Goal: Task Accomplishment & Management: Manage account settings

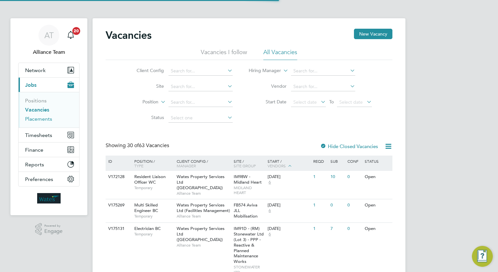
click at [40, 116] on link "Placements" at bounding box center [38, 119] width 27 height 6
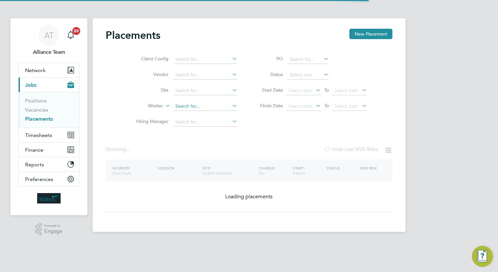
click at [190, 110] on input at bounding box center [205, 106] width 64 height 9
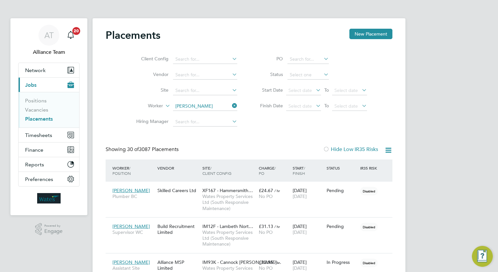
click at [211, 121] on li "Martin Mc dermott" at bounding box center [207, 123] width 68 height 9
type input "[PERSON_NAME]"
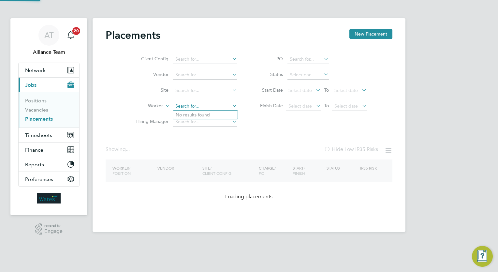
click at [205, 109] on input at bounding box center [205, 106] width 64 height 9
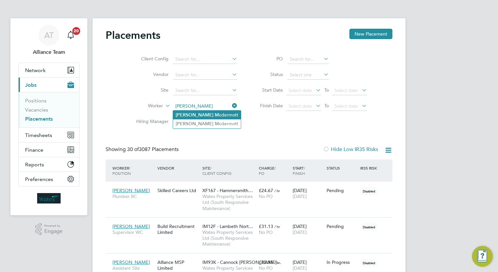
click at [220, 117] on li "Martin Mc dermott" at bounding box center [207, 114] width 68 height 9
type input "[PERSON_NAME]"
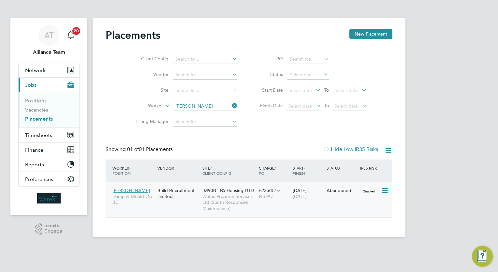
click at [205, 189] on span "IM90B - PA Housing DTD" at bounding box center [227, 190] width 51 height 6
click at [203, 199] on span "Wates Property Services Ltd (South Responsive Maintenance)" at bounding box center [228, 202] width 53 height 18
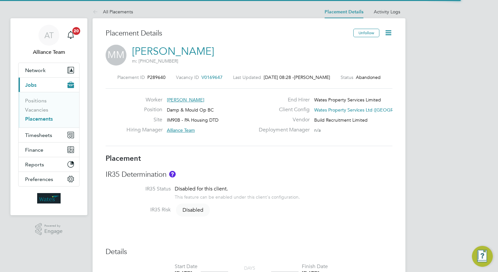
click at [205, 74] on div "Placement ID P289640 Vacancy ID V0169647 Last Updated [DATE] 08:28 - [PERSON_NA…" at bounding box center [249, 109] width 287 height 87
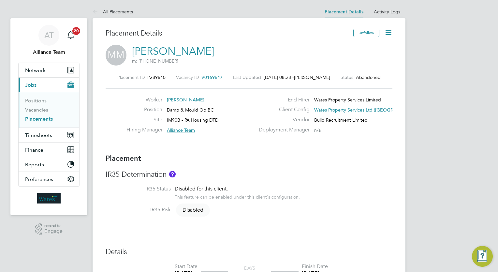
click at [208, 78] on span "V0169647" at bounding box center [211, 77] width 21 height 6
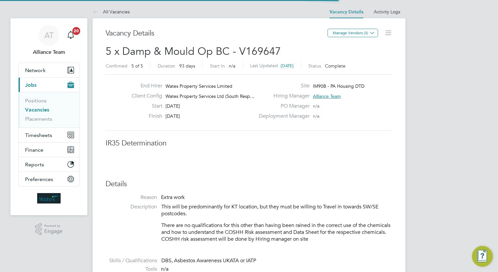
scroll to position [3, 3]
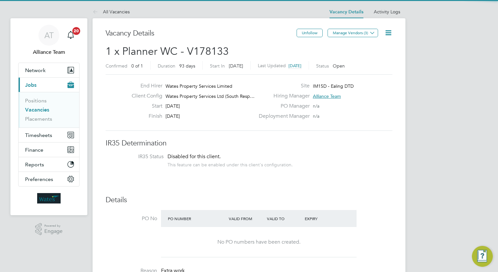
click at [257, 38] on div "Vacancy Details" at bounding box center [201, 37] width 191 height 16
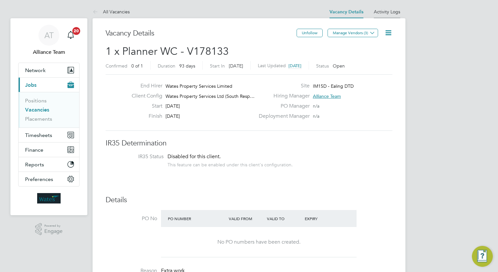
click at [378, 17] on li "Activity Logs" at bounding box center [387, 11] width 26 height 13
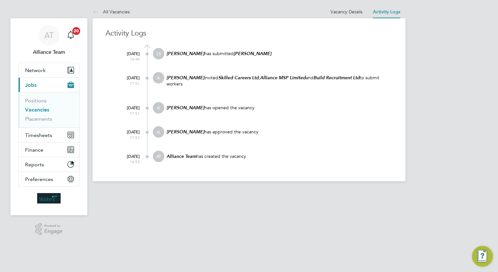
click at [310, 191] on html "AT Alliance Team Notifications 20 Applications: Network Team Members Businesses…" at bounding box center [249, 95] width 498 height 191
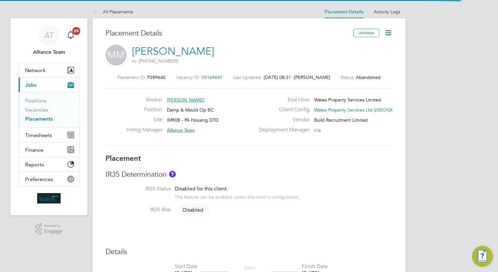
click at [205, 78] on span "V0169647" at bounding box center [211, 77] width 21 height 6
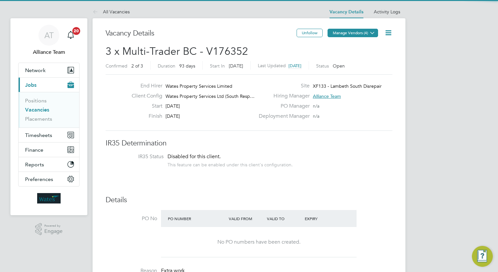
click at [355, 32] on button "Manage Vendors (4)" at bounding box center [352, 33] width 50 height 8
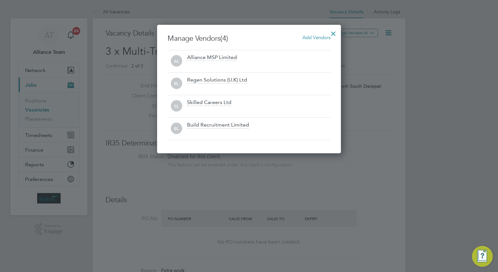
click at [318, 35] on span "Add Vendors" at bounding box center [316, 37] width 28 height 6
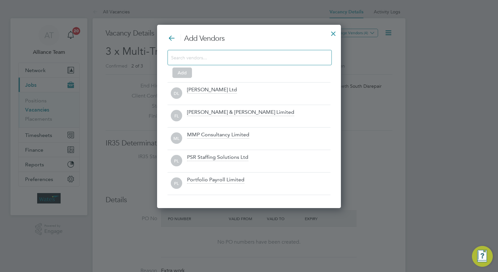
click at [245, 57] on input at bounding box center [244, 57] width 147 height 8
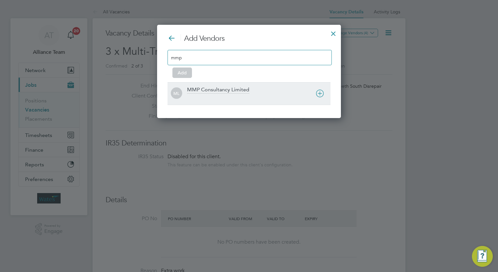
type input "mmp"
click at [230, 95] on div at bounding box center [258, 97] width 143 height 7
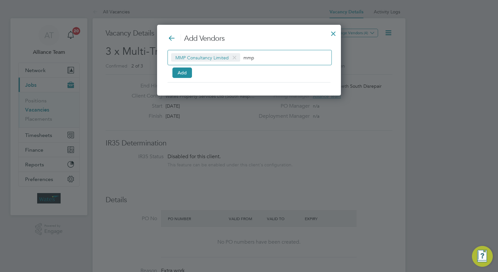
click at [277, 57] on input "mmp" at bounding box center [263, 57] width 41 height 8
type input "m"
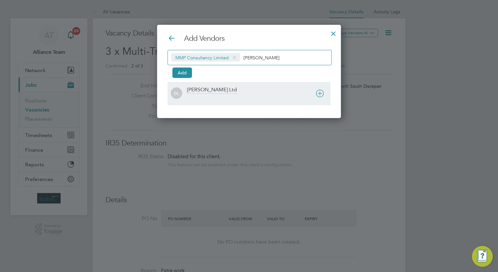
type input "daniel"
click at [221, 91] on div "[PERSON_NAME] Ltd" at bounding box center [212, 89] width 50 height 7
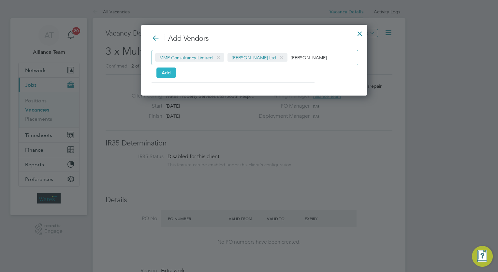
click at [174, 74] on button "Add" at bounding box center [166, 72] width 20 height 10
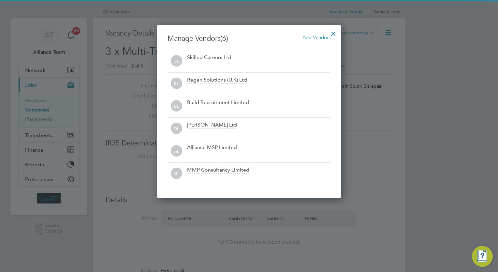
click at [334, 34] on div at bounding box center [333, 32] width 12 height 12
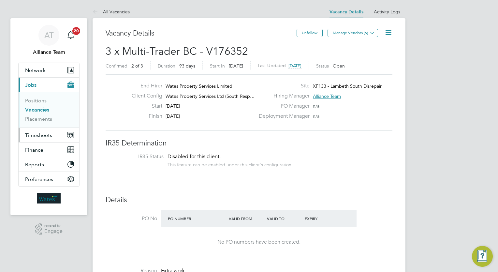
click at [43, 137] on span "Timesheets" at bounding box center [38, 135] width 27 height 6
click at [35, 89] on button "Current page: Jobs" at bounding box center [49, 85] width 61 height 14
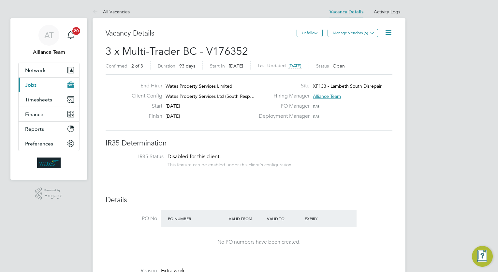
click at [39, 88] on button "Current page: Jobs" at bounding box center [49, 85] width 61 height 14
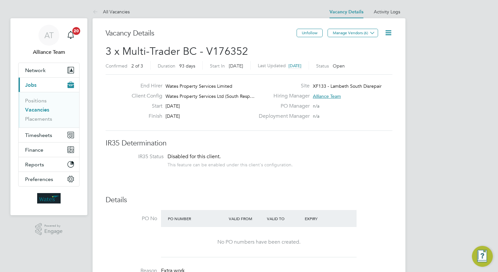
click at [43, 115] on li "Vacancies" at bounding box center [49, 110] width 49 height 9
click at [43, 116] on link "Placements" at bounding box center [38, 119] width 27 height 6
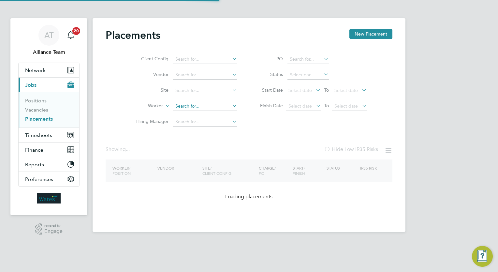
click at [189, 104] on input at bounding box center [205, 106] width 64 height 9
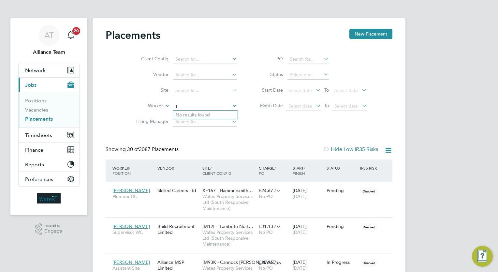
scroll to position [24, 45]
click at [204, 116] on li "Shane Robert Powe ll" at bounding box center [233, 114] width 120 height 9
type input "Shane Robert Powell"
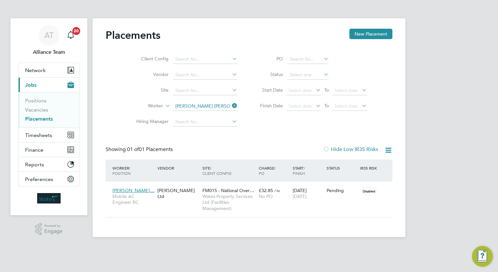
click at [455, 210] on div "AT Alliance Team Notifications 20 Applications: Network Team Members Businesses…" at bounding box center [249, 123] width 498 height 247
click at [441, 120] on div "AT Alliance Team Notifications 20 Applications: Network Team Members Businesses…" at bounding box center [249, 123] width 498 height 247
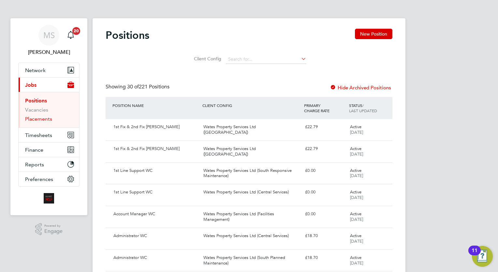
click at [36, 119] on link "Placements" at bounding box center [38, 119] width 27 height 6
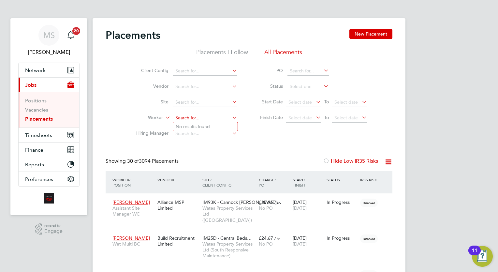
click at [208, 114] on input at bounding box center [205, 117] width 64 height 9
click at [210, 130] on li "Shane Robert Po well" at bounding box center [220, 126] width 94 height 9
type input "Shane Robert Powell"
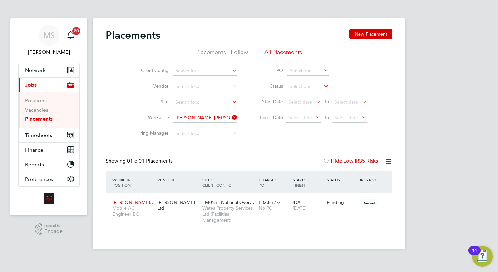
click at [387, 162] on icon at bounding box center [388, 162] width 8 height 8
click at [390, 162] on icon at bounding box center [388, 162] width 8 height 8
click at [370, 177] on li "Download Placements Report" at bounding box center [355, 177] width 69 height 9
click at [103, 77] on div "Placements New Placement Placements I Follow All Placements Client Config Vendo…" at bounding box center [248, 133] width 313 height 230
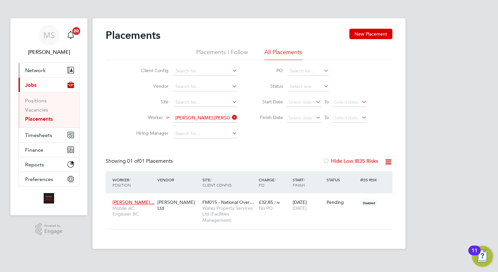
click at [35, 73] on span "Network" at bounding box center [35, 70] width 21 height 6
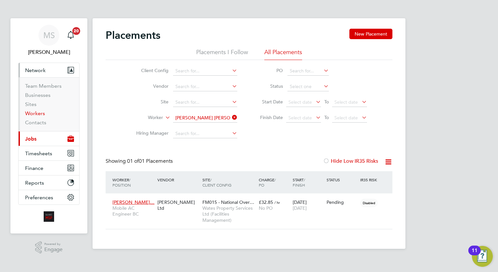
click at [38, 116] on link "Workers" at bounding box center [35, 113] width 20 height 6
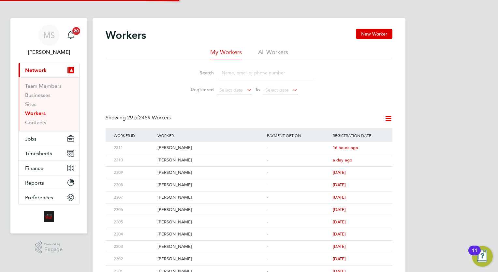
click at [237, 73] on input at bounding box center [265, 72] width 95 height 13
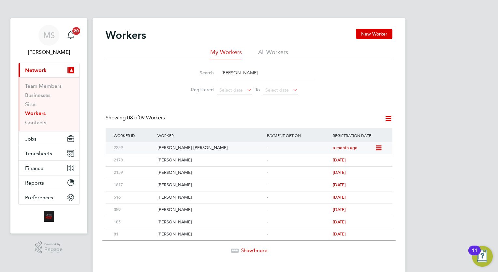
type input "shane"
click at [228, 150] on div "[PERSON_NAME] [PERSON_NAME]" at bounding box center [210, 148] width 109 height 12
click at [445, 80] on div "MS Megan Sheppard Notifications 20 Applications: Current page: Network Team Mem…" at bounding box center [249, 141] width 498 height 283
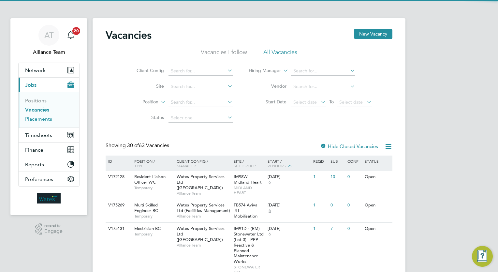
click at [44, 119] on link "Placements" at bounding box center [38, 119] width 27 height 6
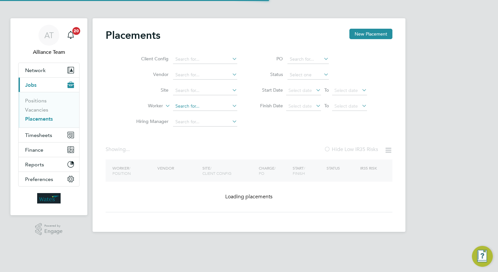
click at [209, 109] on input at bounding box center [205, 106] width 64 height 9
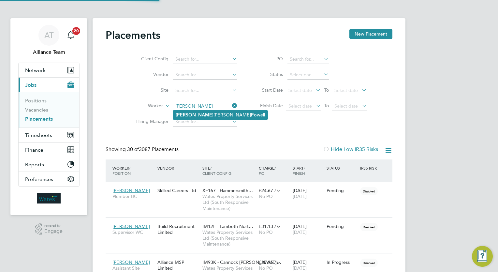
click at [211, 116] on li "Shane Robert Po well" at bounding box center [220, 114] width 94 height 9
type input "Shane Robert Powell"
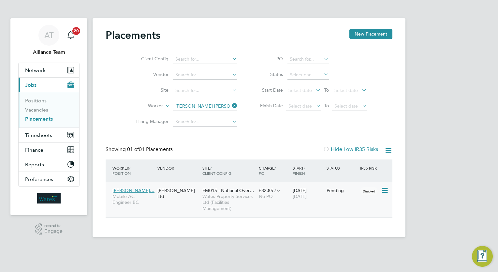
click at [383, 190] on icon at bounding box center [384, 190] width 7 height 8
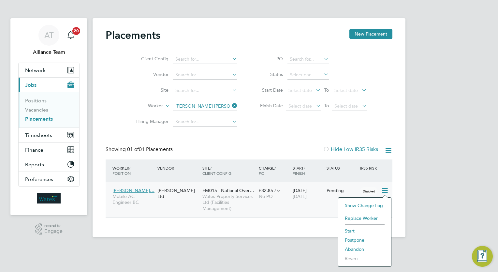
click at [352, 231] on li "Start" at bounding box center [364, 230] width 46 height 9
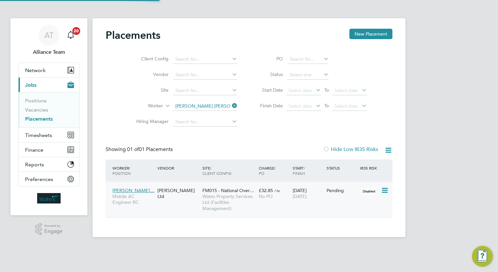
type input "James Williams"
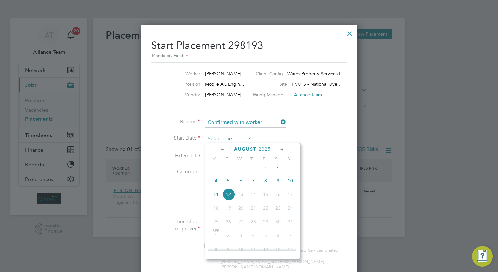
click at [220, 136] on input at bounding box center [228, 139] width 46 height 10
click at [214, 186] on span "4" at bounding box center [216, 180] width 12 height 12
type input "04 Aug 2025"
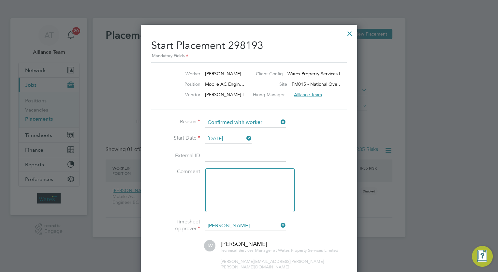
click at [309, 159] on li "External ID" at bounding box center [248, 159] width 195 height 18
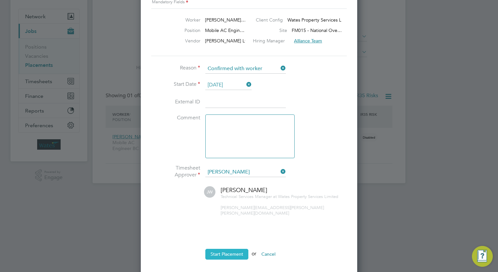
click at [235, 248] on button "Start Placement" at bounding box center [226, 253] width 43 height 10
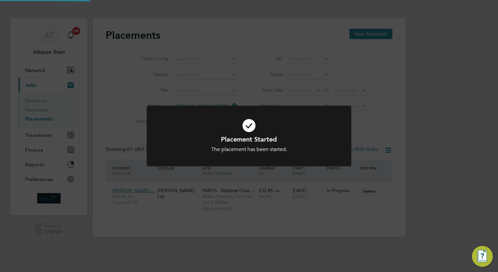
click at [415, 115] on div "Placement Started The placement has been started. Cancel Okay" at bounding box center [249, 136] width 498 height 272
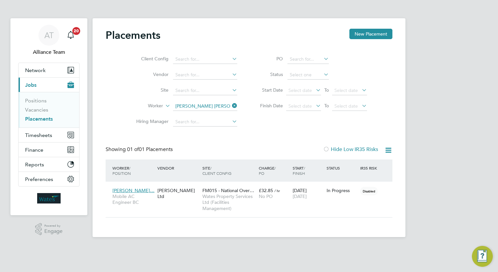
click at [39, 114] on li "Vacancies" at bounding box center [49, 110] width 49 height 9
click at [37, 106] on link "Vacancies" at bounding box center [36, 109] width 23 height 6
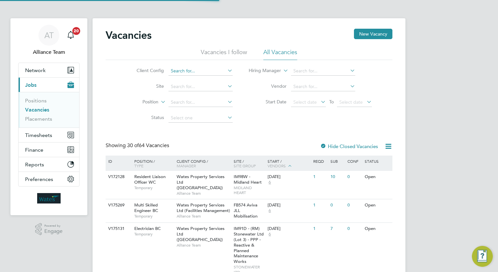
click at [194, 68] on input at bounding box center [200, 70] width 64 height 9
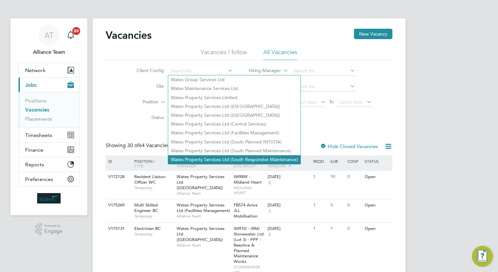
click at [254, 160] on li "Wates Property Services Ltd (South Responsive Maintenance)" at bounding box center [234, 159] width 132 height 9
type input "Wates Property Services Ltd (South Responsive Maintenance)"
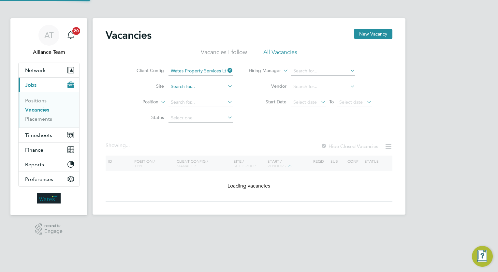
click at [193, 85] on input at bounding box center [200, 86] width 64 height 9
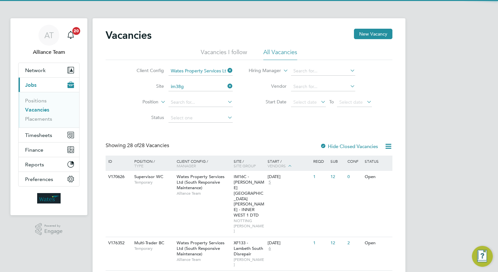
click at [197, 92] on li "IM38G - PEABODY DTD & SPECIALIST WORKS" at bounding box center [219, 95] width 103 height 9
type input "IM38G - PEABODY DTD & SPECIALIST WORKS"
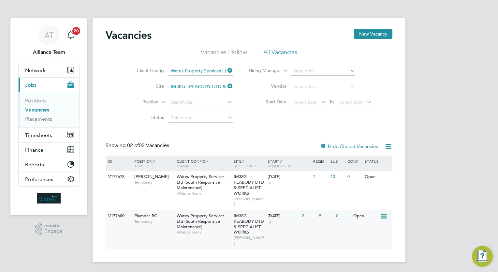
click at [228, 219] on div "Wates Property Services Ltd (South Responsive Maintenance) Alliance Team" at bounding box center [203, 224] width 57 height 28
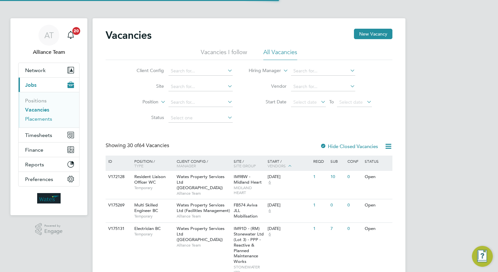
click at [38, 118] on link "Placements" at bounding box center [38, 119] width 27 height 6
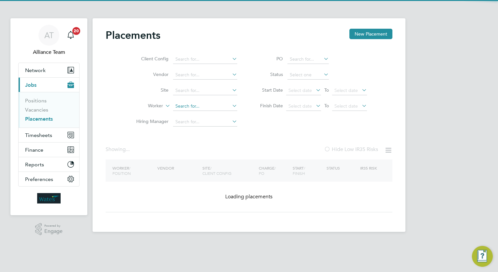
click at [206, 105] on input at bounding box center [205, 106] width 64 height 9
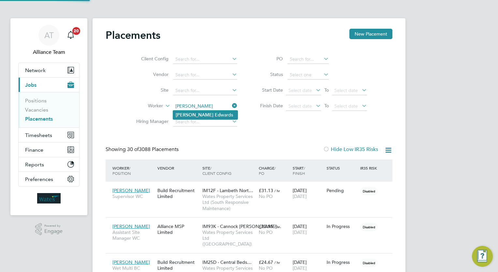
click at [206, 117] on li "[PERSON_NAME] wards" at bounding box center [205, 114] width 64 height 9
type input "[PERSON_NAME]"
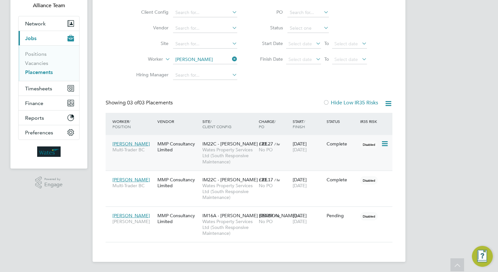
click at [305, 150] on span "[DATE]" at bounding box center [299, 150] width 14 height 6
click at [246, 186] on span "Wates Property Services Ltd (South Responsive Maintenance)" at bounding box center [228, 191] width 53 height 18
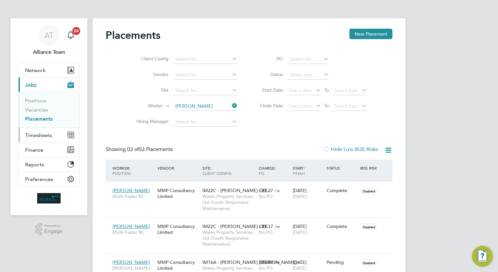
click at [40, 132] on span "Timesheets" at bounding box center [38, 135] width 27 height 6
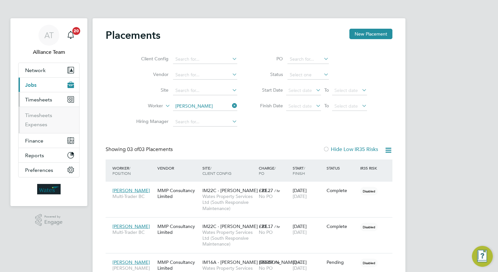
click at [43, 107] on ul "Timesheets Expenses" at bounding box center [49, 119] width 61 height 26
click at [44, 114] on link "Timesheets" at bounding box center [38, 115] width 27 height 6
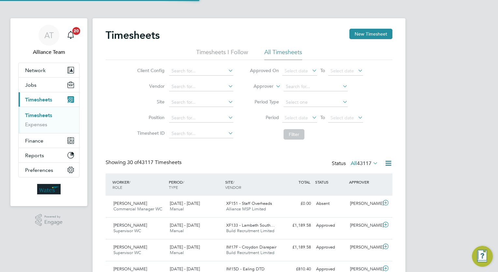
click at [264, 87] on label "Approver" at bounding box center [258, 86] width 29 height 7
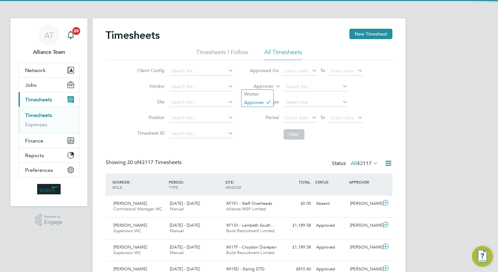
scroll to position [16, 57]
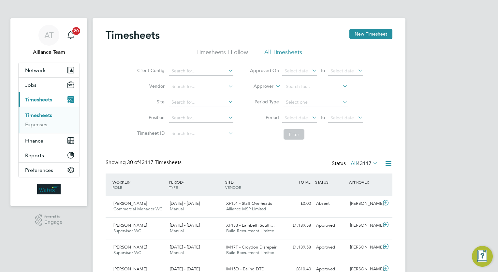
click at [263, 92] on li "Worker" at bounding box center [257, 94] width 32 height 8
click at [313, 83] on input at bounding box center [315, 86] width 64 height 9
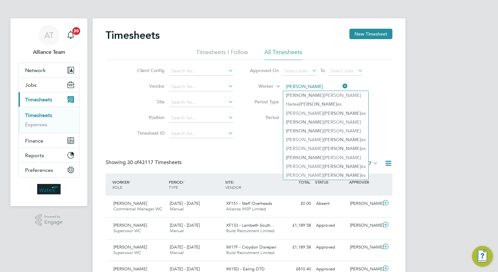
type input "[PERSON_NAME]"
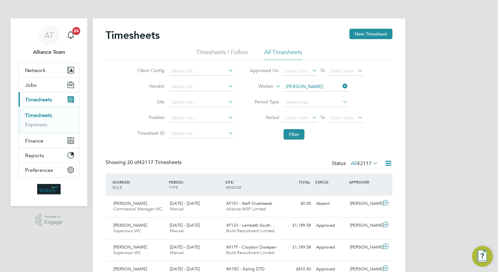
click at [45, 84] on button "Jobs" at bounding box center [49, 85] width 61 height 14
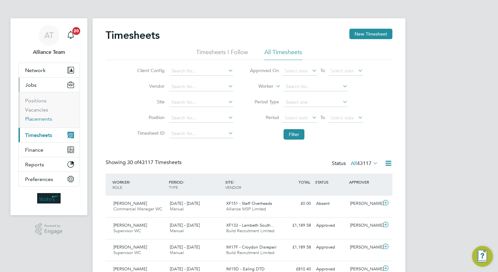
click at [43, 119] on link "Placements" at bounding box center [38, 119] width 27 height 6
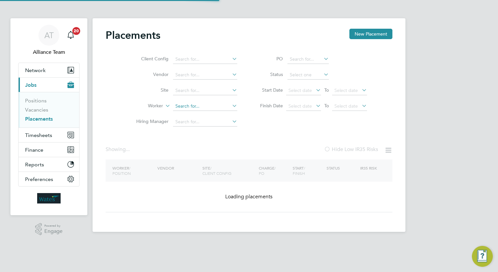
click at [205, 107] on input at bounding box center [205, 106] width 64 height 9
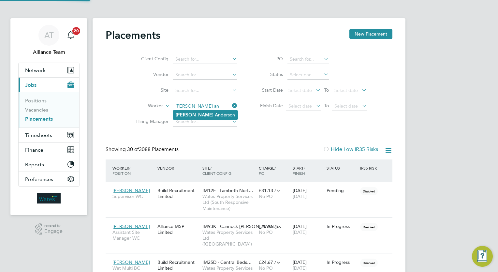
click at [207, 115] on li "Sharon An derson" at bounding box center [205, 114] width 64 height 9
type input "Sharon Anderson"
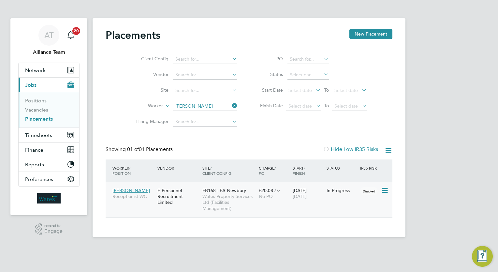
click at [290, 196] on div "£20.08 / hr No PO" at bounding box center [274, 193] width 34 height 18
click at [43, 116] on link "Placements" at bounding box center [39, 119] width 28 height 6
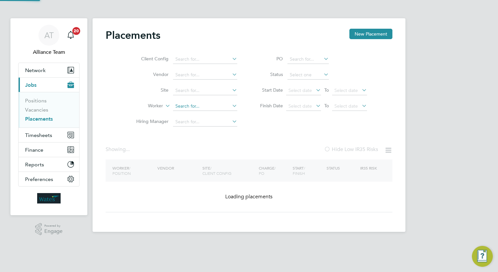
click at [206, 105] on input at bounding box center [205, 106] width 64 height 9
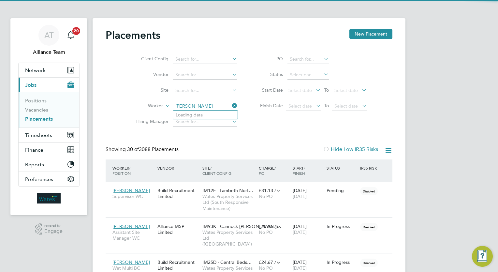
scroll to position [19, 45]
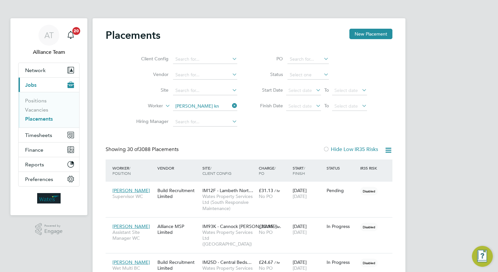
click at [207, 115] on li "Dan Kn owles" at bounding box center [205, 114] width 64 height 9
type input "Dan Knowles"
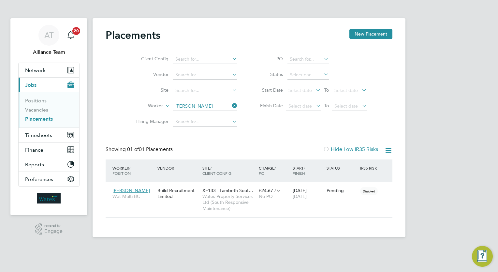
click at [449, 116] on div "AT Alliance Team Notifications 20 Applications: Network Team Members Businesses…" at bounding box center [249, 123] width 498 height 247
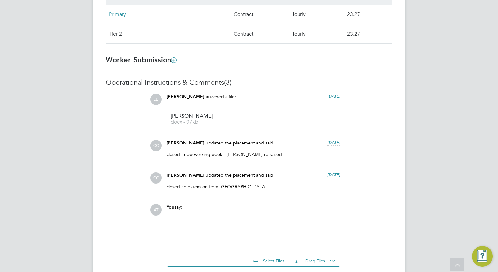
scroll to position [482, 0]
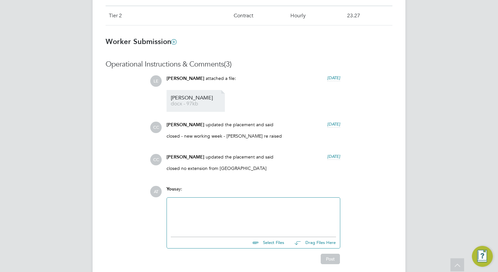
click at [189, 104] on span "docx - 97kb" at bounding box center [197, 103] width 52 height 5
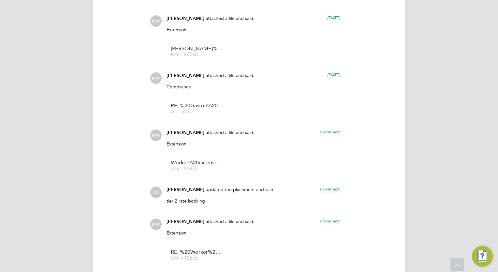
scroll to position [625, 0]
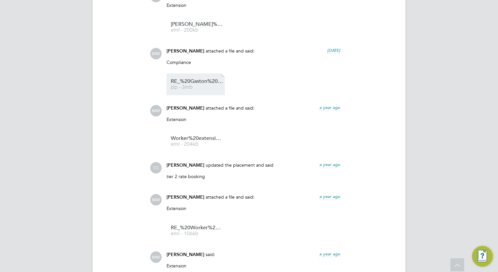
click at [190, 85] on link "RE_%20Gaston%20Edwards zip - 3mb" at bounding box center [197, 84] width 52 height 11
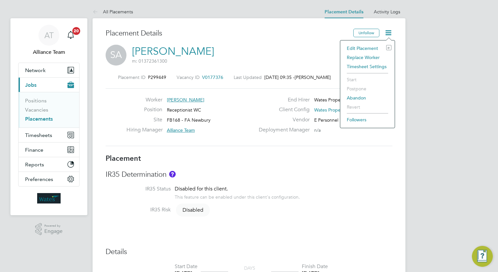
click at [368, 46] on li "Edit Placement e" at bounding box center [367, 48] width 48 height 9
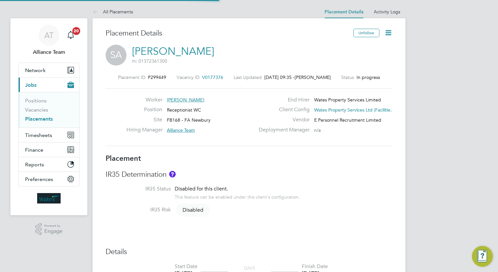
type input "Alliance Team"
type input "Rosa Oliver"
type input "[DATE]"
type input "15 Aug 2025"
type input "08:00"
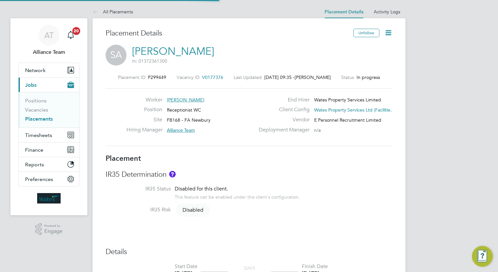
type input "17:00"
type input "ReceptionistFM15"
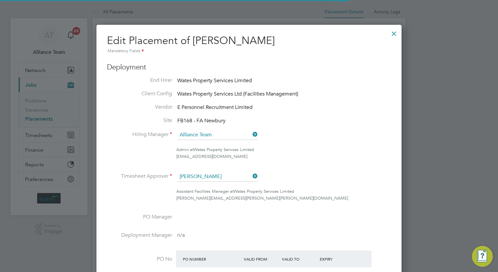
click at [365, 169] on ul "End Hirer Wates Property Services Limited Client Config Wates Property Services…" at bounding box center [249, 198] width 284 height 243
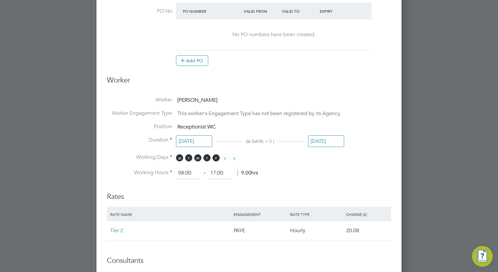
click at [196, 142] on input "[DATE]" at bounding box center [194, 141] width 36 height 12
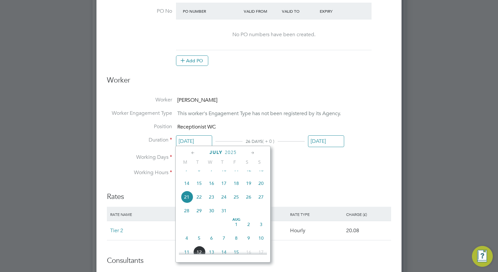
click at [321, 138] on input "15 Aug 2025" at bounding box center [326, 141] width 36 height 12
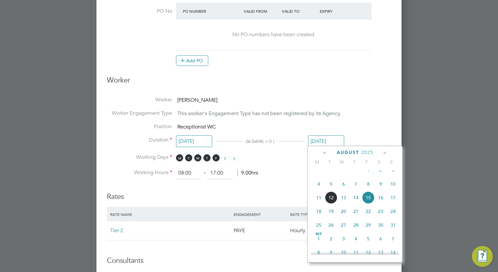
click at [368, 231] on span "29" at bounding box center [368, 225] width 12 height 12
type input "[DATE]"
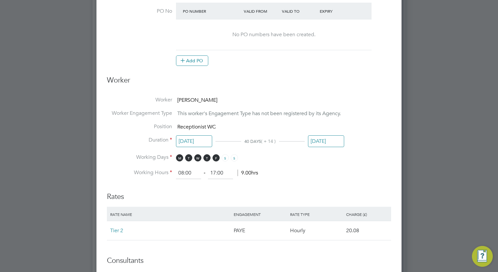
click at [344, 171] on li "Working Hours 08:00 ‐ 17:00 9.00hrs" at bounding box center [249, 173] width 284 height 12
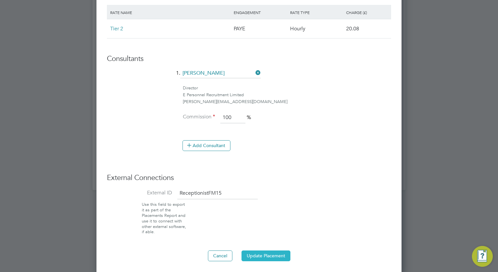
click at [271, 257] on button "Update Placement" at bounding box center [265, 255] width 49 height 10
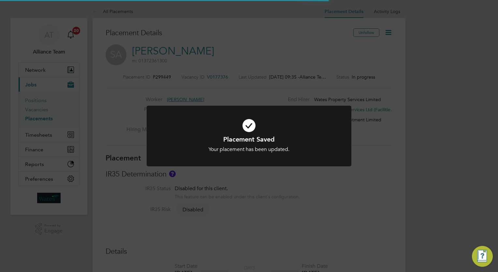
click at [443, 141] on div "Placement Saved Your placement has been updated. Cancel Okay" at bounding box center [249, 136] width 498 height 272
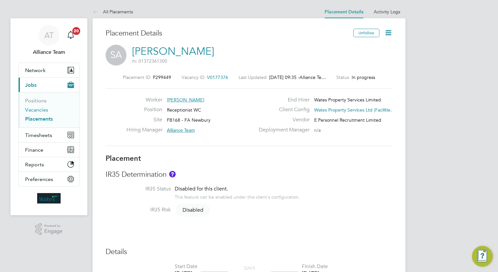
click at [38, 111] on link "Vacancies" at bounding box center [36, 109] width 23 height 6
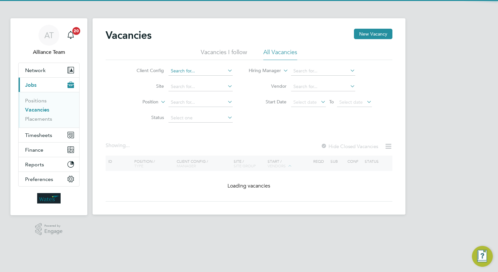
click at [210, 72] on input at bounding box center [200, 70] width 64 height 9
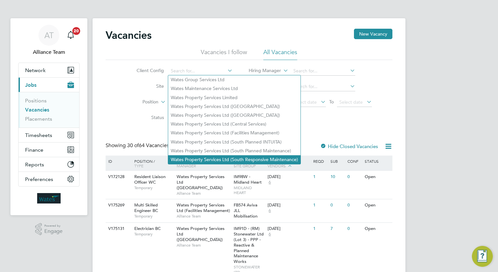
click at [245, 156] on li "Wates Property Services Ltd (South Responsive Maintenance)" at bounding box center [234, 159] width 132 height 9
type input "Wates Property Services Ltd (South Responsive Maintenance)"
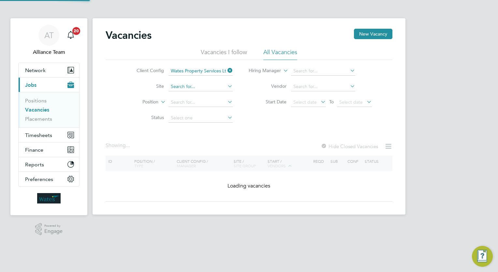
click at [191, 88] on input at bounding box center [200, 86] width 64 height 9
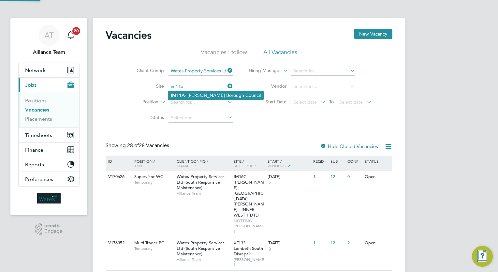
click at [195, 93] on li "IM11A - Crawley Borough Council" at bounding box center [215, 95] width 95 height 9
type input "IM11A - Crawley Borough Council"
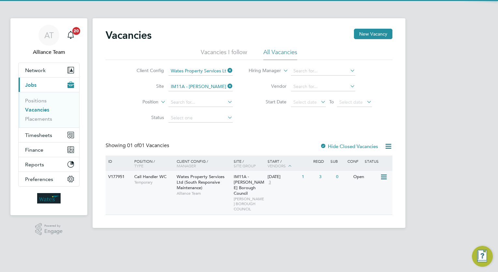
click at [277, 196] on div "V177951 Call Handler WC Temporary Wates Property Services Ltd (South Responsive…" at bounding box center [249, 193] width 287 height 44
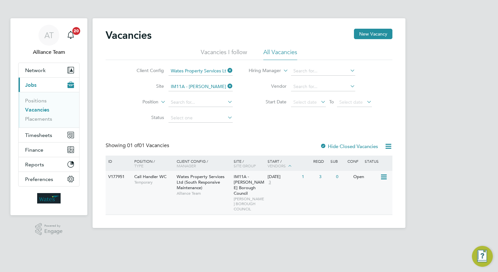
click at [265, 184] on div "IM11A - Crawley Borough Council CRAWLEY BOROUGH COUNCIL" at bounding box center [249, 193] width 34 height 44
click at [214, 200] on div "V177951 Call Handler WC Temporary Wates Property Services Ltd (South Responsive…" at bounding box center [249, 193] width 287 height 44
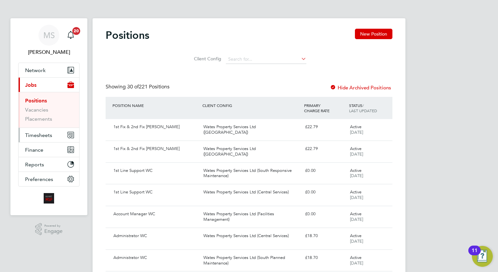
click at [41, 136] on span "Timesheets" at bounding box center [38, 135] width 27 height 6
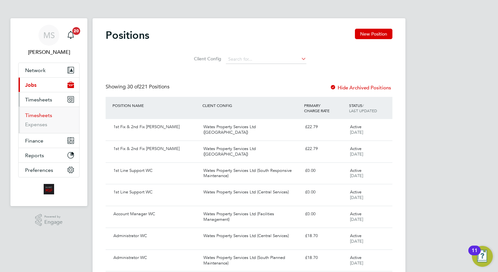
click at [41, 115] on link "Timesheets" at bounding box center [38, 115] width 27 height 6
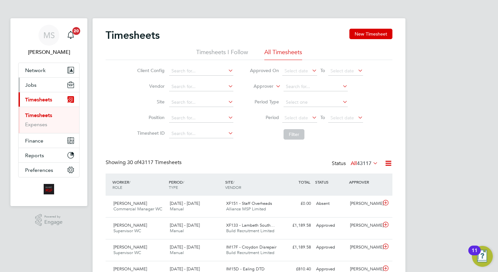
click at [38, 83] on button "Jobs" at bounding box center [49, 85] width 61 height 14
click at [43, 88] on button "Jobs" at bounding box center [49, 85] width 61 height 14
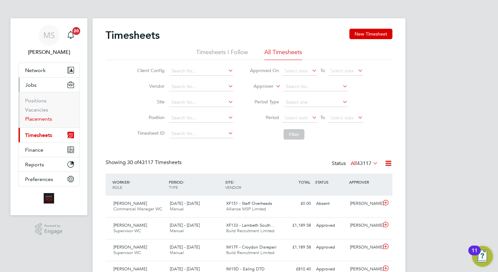
click at [35, 117] on link "Placements" at bounding box center [38, 119] width 27 height 6
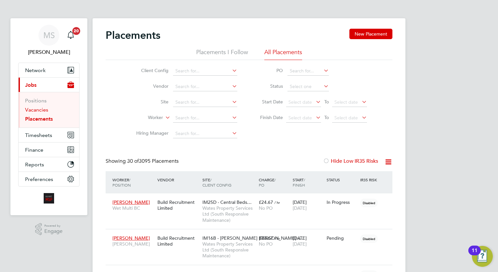
click at [38, 109] on link "Vacancies" at bounding box center [36, 109] width 23 height 6
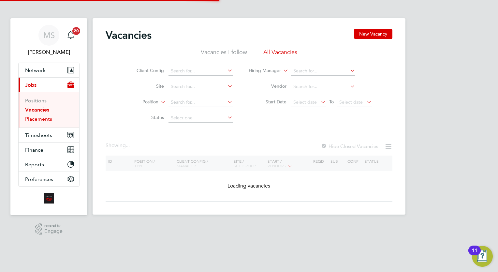
click at [42, 119] on link "Placements" at bounding box center [38, 119] width 27 height 6
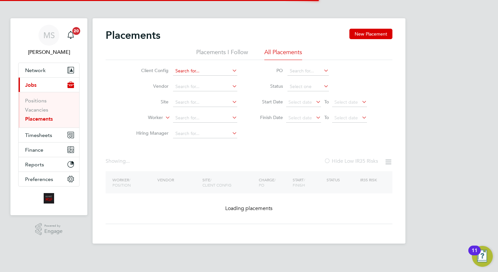
drag, startPoint x: 227, startPoint y: 68, endPoint x: 227, endPoint y: 71, distance: 3.3
click at [227, 68] on input at bounding box center [205, 70] width 64 height 9
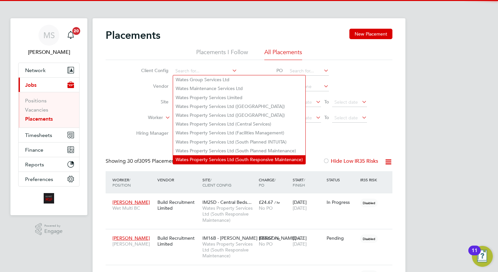
click at [240, 163] on li "Wates Property Services Ltd (South Responsive Maintenance)" at bounding box center [239, 159] width 132 height 9
type input "Wates Property Services Ltd (South Responsive Maintenance)"
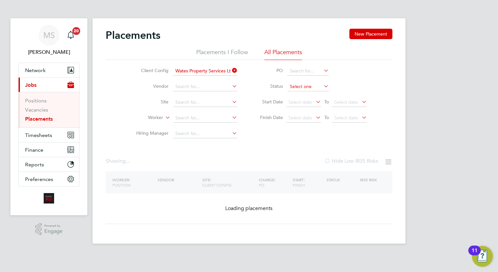
click at [299, 85] on input at bounding box center [307, 86] width 41 height 9
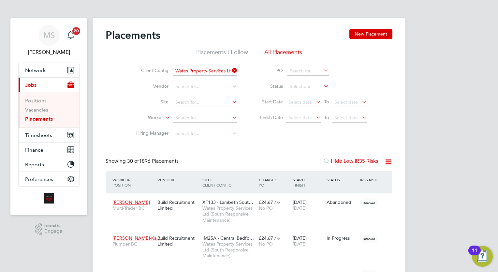
click at [304, 112] on li "Pending" at bounding box center [308, 112] width 42 height 8
type input "Pending"
click at [389, 160] on icon at bounding box center [388, 162] width 8 height 8
click at [370, 177] on li "Download Placements Report" at bounding box center [355, 177] width 69 height 9
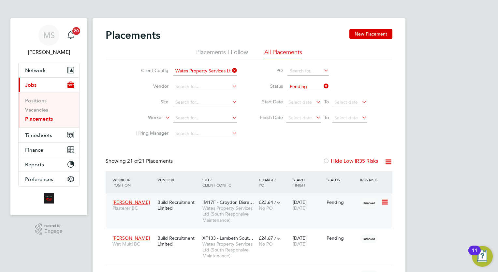
click at [286, 204] on div "£23.64 / hr No PO" at bounding box center [274, 205] width 34 height 18
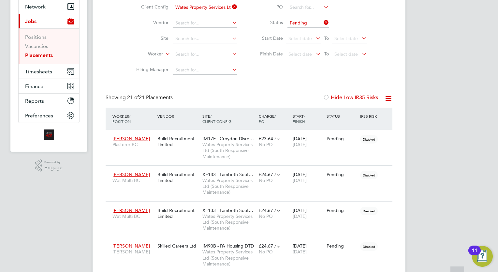
scroll to position [78, 0]
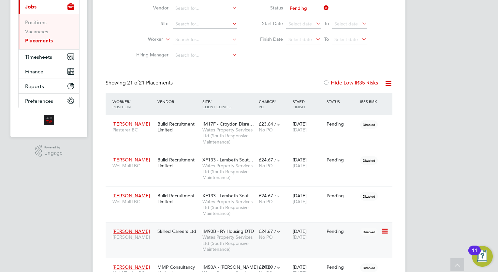
click at [384, 230] on icon at bounding box center [384, 231] width 7 height 8
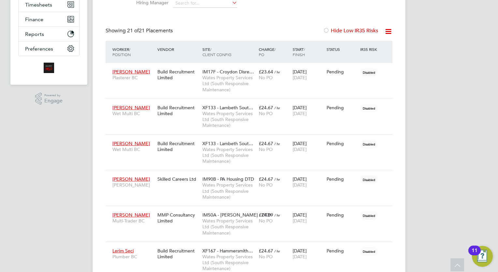
scroll to position [143, 0]
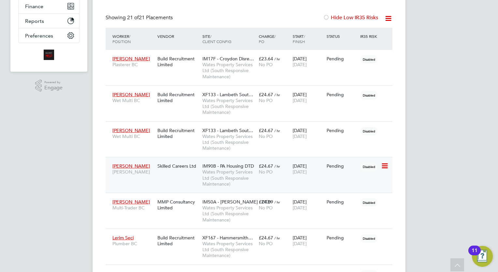
click at [385, 164] on icon at bounding box center [384, 166] width 7 height 8
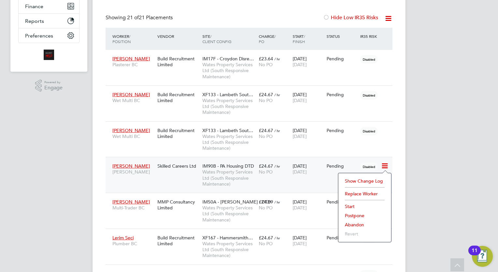
click at [355, 222] on li "Abandon" at bounding box center [364, 224] width 46 height 9
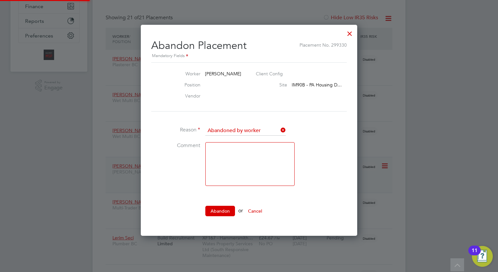
scroll to position [6, 81]
click at [220, 209] on button "Abandon" at bounding box center [220, 211] width 30 height 10
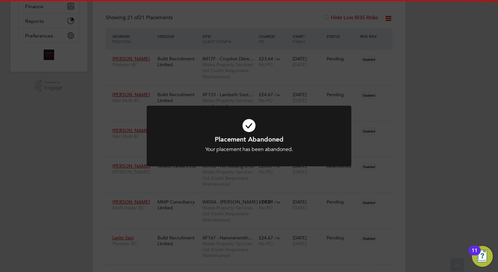
click at [443, 147] on div "Placement Abandoned Your placement has been abandoned. Cancel Okay" at bounding box center [249, 136] width 498 height 272
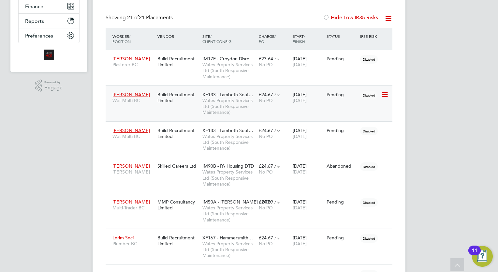
click at [307, 96] on div "28 Jul 2025 28 Oct 2025" at bounding box center [308, 97] width 34 height 18
click at [252, 144] on span "Wates Property Services Ltd (South Responsive Maintenance)" at bounding box center [228, 142] width 53 height 18
click at [211, 208] on span "Wates Property Services Ltd (South Responsive Maintenance)" at bounding box center [228, 214] width 53 height 18
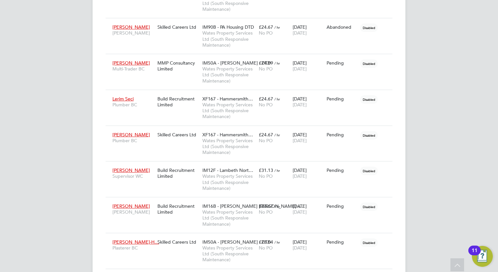
scroll to position [287, 0]
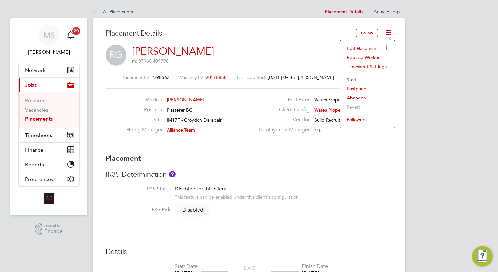
click at [367, 44] on li "Edit Placement e" at bounding box center [367, 48] width 48 height 9
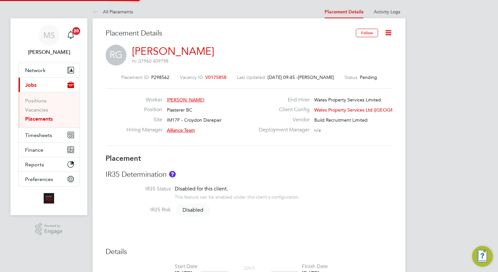
type input "Alliance Team"
type input "[DATE]"
type input "08:00"
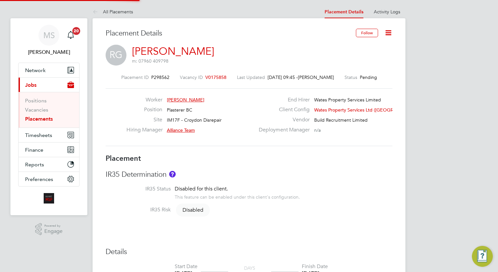
type input "17:00"
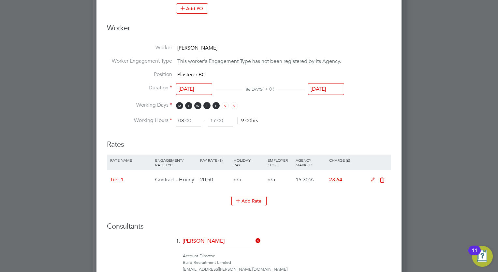
click at [185, 92] on input "[DATE]" at bounding box center [194, 89] width 36 height 12
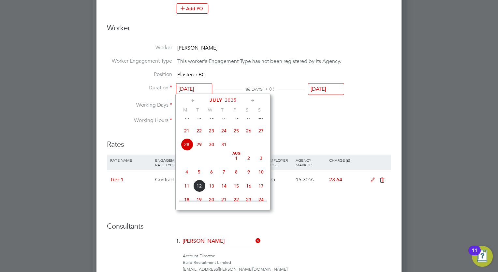
click at [253, 100] on icon at bounding box center [252, 100] width 6 height 7
click at [186, 182] on span "Sep" at bounding box center [186, 180] width 12 height 3
type input "[DATE]"
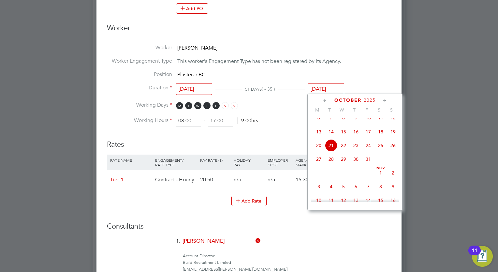
click at [331, 91] on input "21 Oct 2025" at bounding box center [326, 89] width 36 height 12
click at [387, 101] on icon at bounding box center [384, 100] width 6 height 7
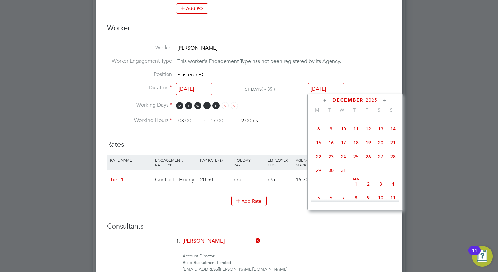
click at [319, 121] on span "Dec 1" at bounding box center [318, 115] width 12 height 12
type input "01 Dec 2025"
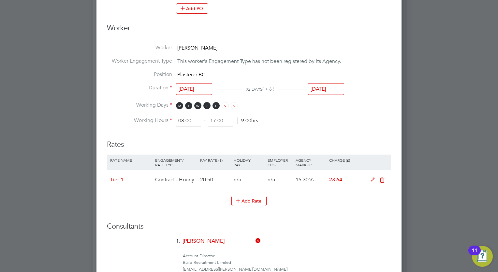
click at [326, 221] on h3 "Consultants" at bounding box center [249, 225] width 284 height 9
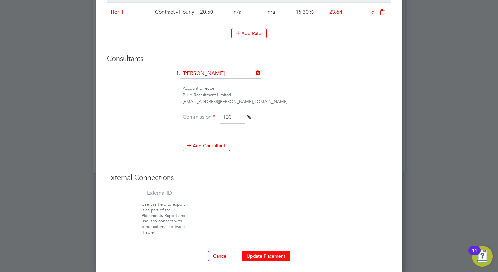
click at [264, 257] on button "Update Placement" at bounding box center [265, 255] width 49 height 10
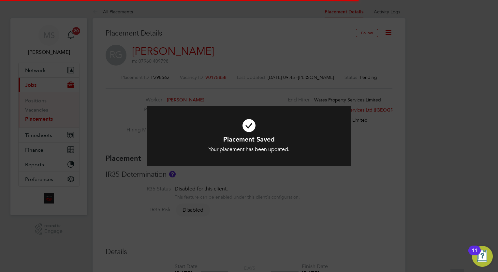
click at [444, 100] on div "Placement Saved Your placement has been updated. Cancel Okay" at bounding box center [249, 136] width 498 height 272
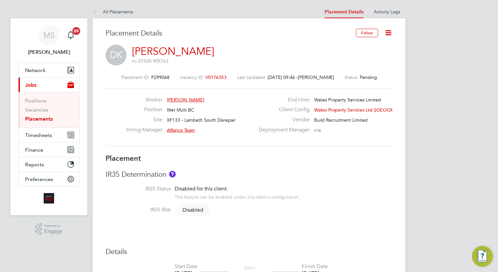
click at [386, 32] on icon at bounding box center [388, 33] width 8 height 8
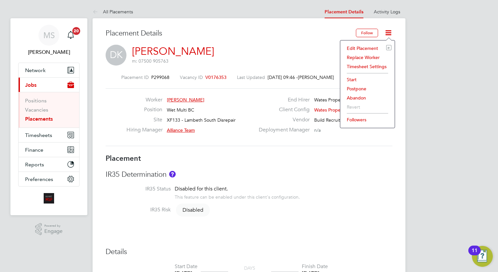
click at [366, 48] on li "Edit Placement e" at bounding box center [367, 48] width 48 height 9
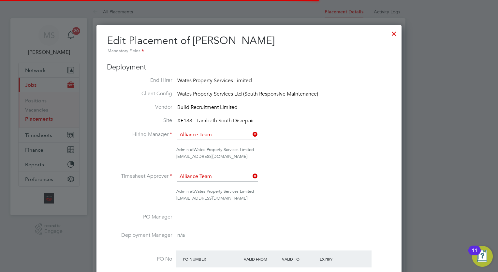
scroll to position [3, 3]
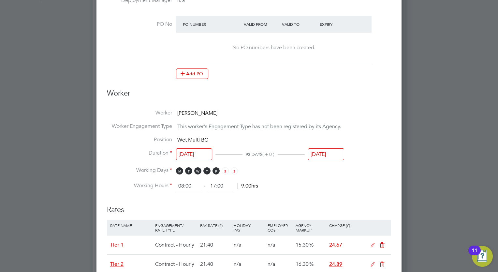
click at [190, 152] on input "28 Jul 2025" at bounding box center [194, 154] width 36 height 12
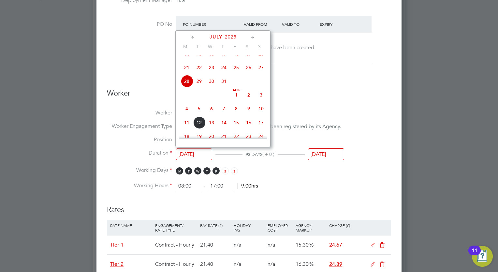
click at [187, 115] on span "4" at bounding box center [186, 108] width 12 height 12
type input "04 Aug 2025"
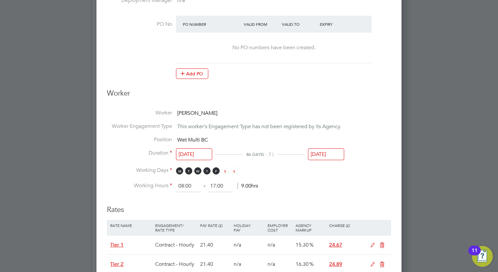
click at [337, 192] on ng-form "Deployment End Hirer Wates Property Services Limited Client Config Wates Proper…" at bounding box center [249, 170] width 284 height 685
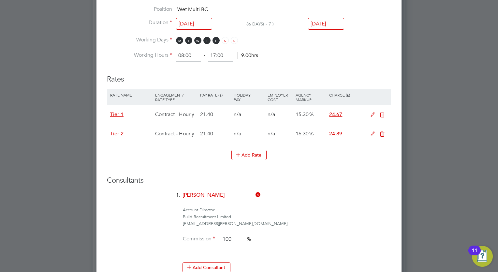
click at [372, 113] on icon at bounding box center [372, 114] width 8 height 5
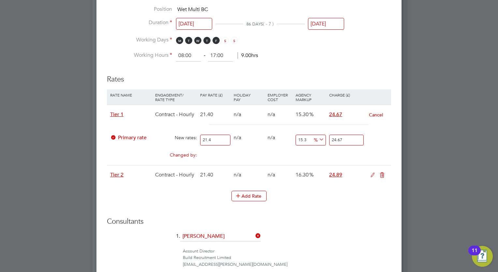
click at [384, 174] on icon at bounding box center [382, 174] width 8 height 5
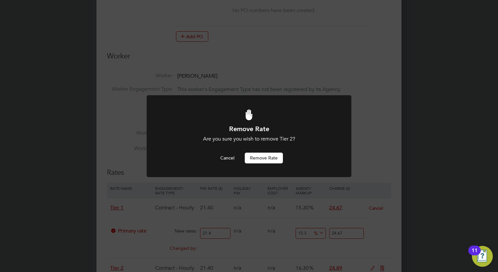
click at [267, 157] on button "Remove rate" at bounding box center [264, 157] width 38 height 10
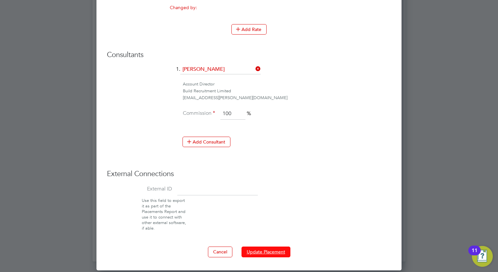
click at [270, 250] on button "Update Placement" at bounding box center [265, 251] width 49 height 10
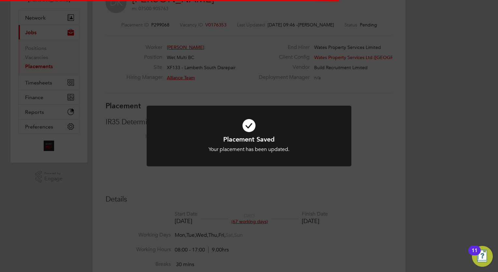
click at [410, 101] on div "Placement Saved Your placement has been updated. Cancel Okay" at bounding box center [249, 136] width 498 height 272
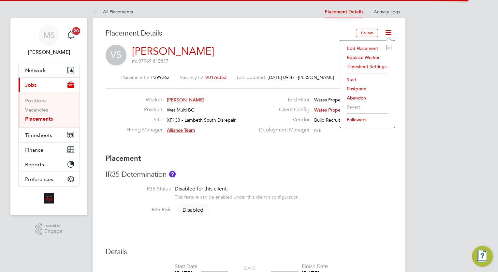
click at [363, 49] on li "Edit Placement e" at bounding box center [367, 48] width 48 height 9
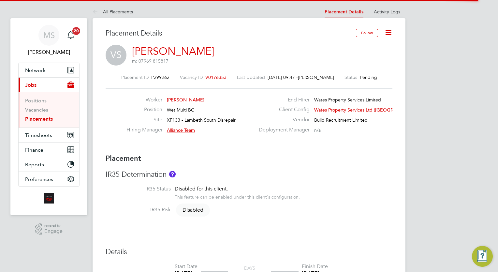
type input "Alliance Team"
type input "28 Jul 2025"
type input "28 Oct 2025"
type input "08:00"
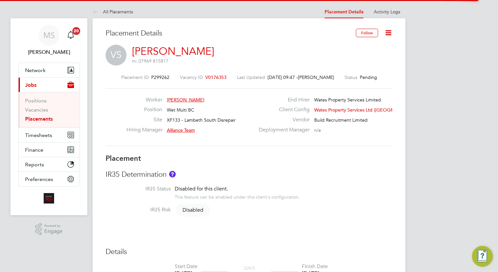
type input "17:00"
click at [337, 153] on div "wates@alliance-msp.co.uk" at bounding box center [283, 156] width 215 height 7
click at [365, 47] on h2 "Edit Placement of Vaidas Slepetis Mandatory Fields" at bounding box center [249, 44] width 284 height 21
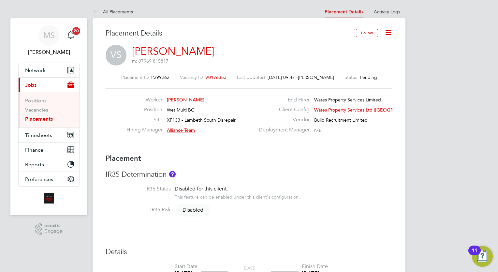
click at [491, 125] on div at bounding box center [249, 136] width 498 height 272
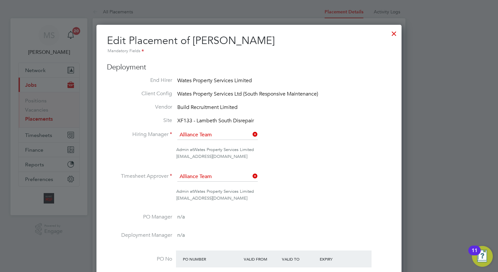
scroll to position [8, 284]
click at [395, 33] on div at bounding box center [394, 32] width 12 height 12
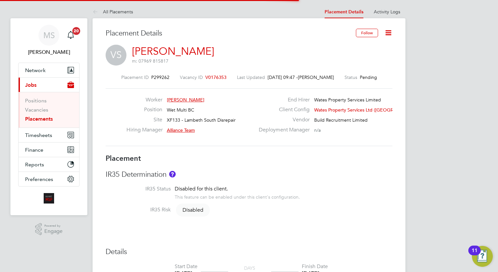
scroll to position [19, 57]
click at [43, 117] on link "Placements" at bounding box center [39, 119] width 28 height 6
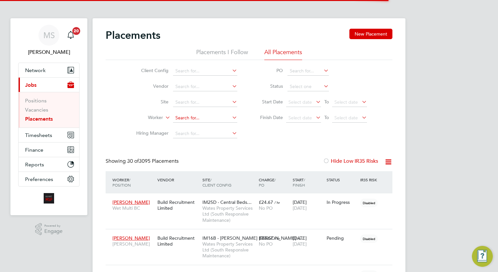
click at [200, 117] on input at bounding box center [205, 117] width 64 height 9
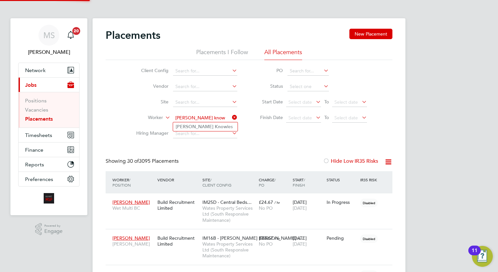
click at [203, 126] on li "Dan Know les" at bounding box center [205, 126] width 64 height 9
type input "Dan Knowles"
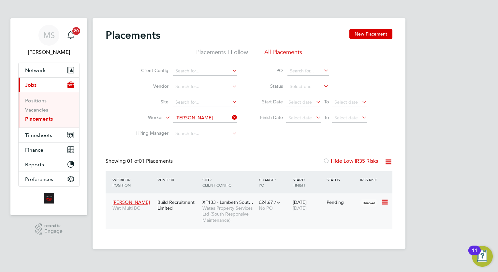
click at [267, 208] on span "No PO" at bounding box center [266, 208] width 14 height 6
click at [213, 118] on input "[PERSON_NAME]" at bounding box center [205, 117] width 64 height 9
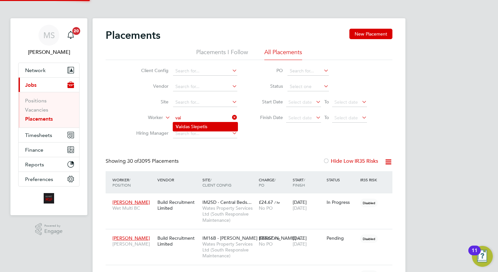
click at [209, 127] on li "Vai das Slepetis" at bounding box center [205, 126] width 64 height 9
type input "Vaidas Slepetis"
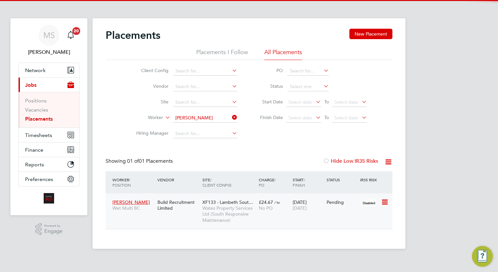
click at [275, 201] on span "/ hr" at bounding box center [277, 202] width 6 height 5
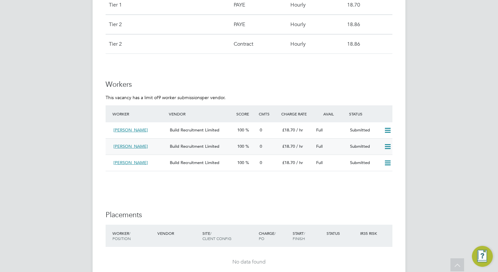
click at [387, 145] on icon at bounding box center [387, 146] width 8 height 5
click at [378, 168] on li "Reject" at bounding box center [379, 168] width 23 height 9
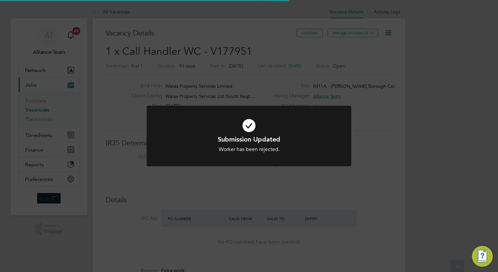
scroll to position [3, 3]
click at [337, 200] on div "Submission Updated Worker has been rejected. Cancel Okay" at bounding box center [249, 136] width 498 height 272
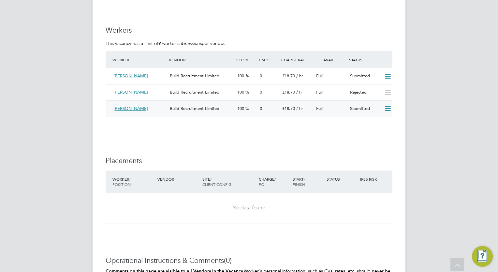
click at [259, 106] on div "0" at bounding box center [268, 108] width 22 height 11
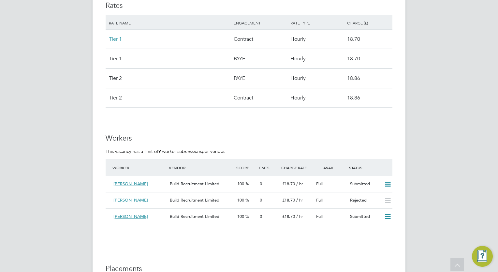
scroll to position [508, 0]
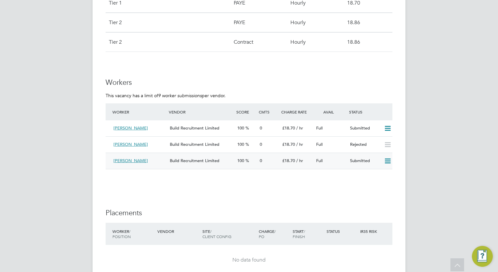
click at [386, 159] on icon at bounding box center [387, 160] width 8 height 5
click at [379, 183] on li "Reject" at bounding box center [379, 182] width 23 height 9
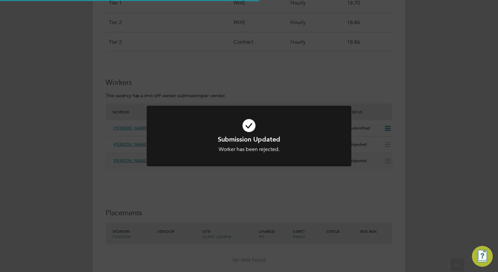
scroll to position [0, 0]
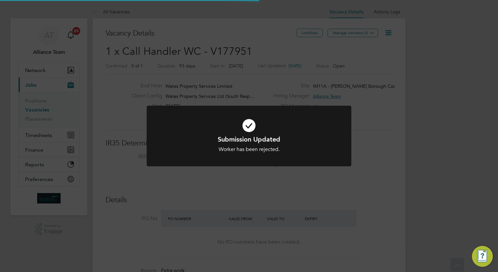
click at [446, 179] on div "Submission Updated Worker has been rejected. Cancel Okay" at bounding box center [249, 136] width 498 height 272
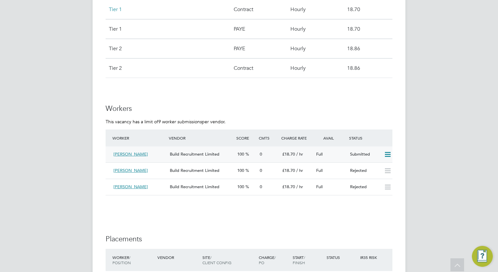
click at [244, 158] on div "100" at bounding box center [245, 154] width 22 height 11
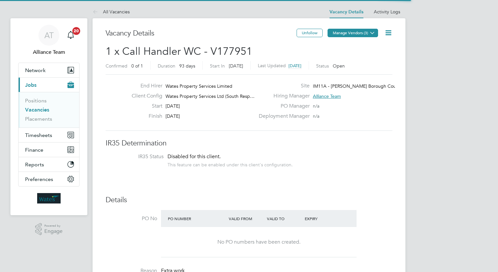
click at [364, 33] on button "Manage Vendors (3)" at bounding box center [352, 33] width 50 height 8
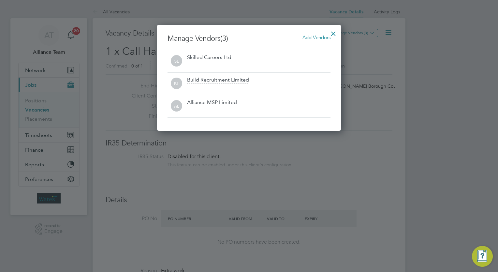
click at [313, 35] on span "Add Vendors" at bounding box center [316, 37] width 28 height 6
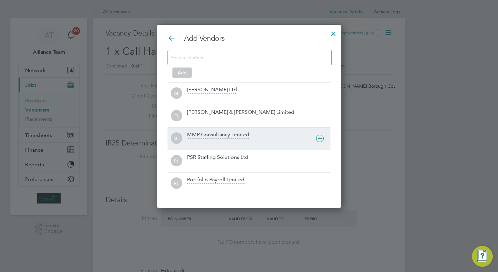
click at [220, 136] on div "MMP Consultancy Limited" at bounding box center [218, 134] width 62 height 7
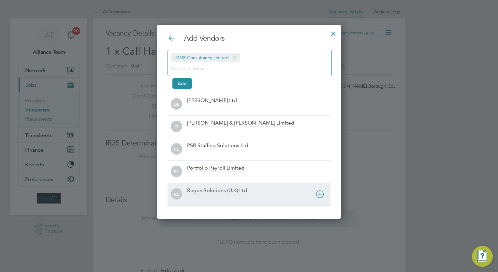
click at [201, 196] on div at bounding box center [258, 198] width 143 height 7
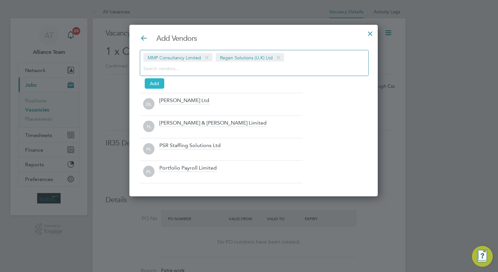
click at [154, 84] on button "Add" at bounding box center [155, 83] width 20 height 10
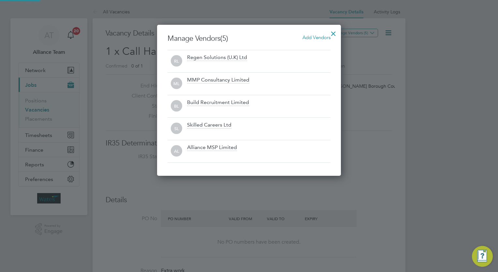
click at [333, 34] on div at bounding box center [333, 32] width 12 height 12
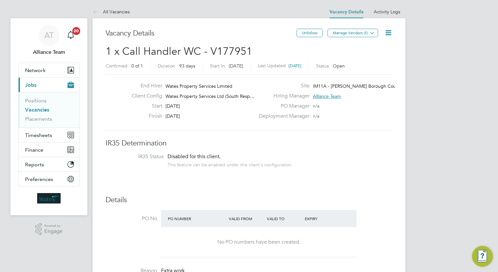
click at [389, 30] on icon at bounding box center [388, 33] width 8 height 8
click at [363, 69] on li "Followers" at bounding box center [372, 69] width 38 height 9
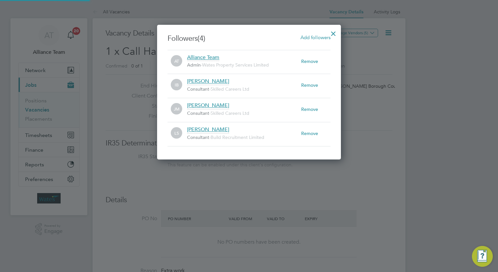
click at [311, 37] on span "Add followers" at bounding box center [315, 37] width 30 height 6
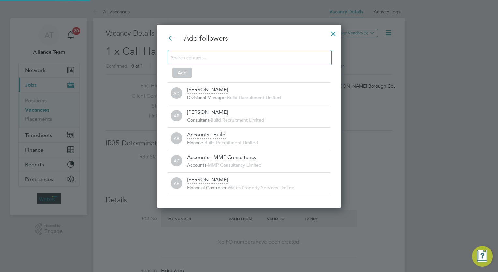
click at [245, 62] on div at bounding box center [249, 57] width 164 height 15
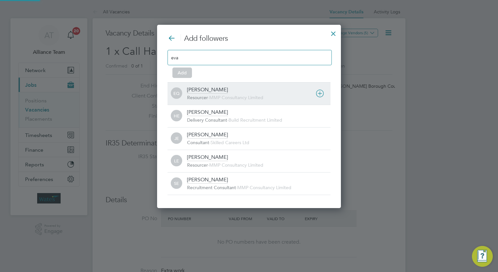
type input "eva"
click at [228, 90] on div "Eva Quinn Resourcer - MMP Consultancy Limited" at bounding box center [258, 93] width 143 height 14
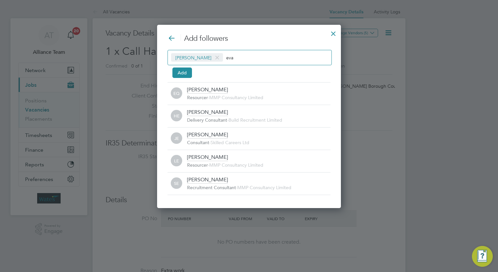
click at [252, 59] on div "Eva Quinn eva" at bounding box center [249, 57] width 164 height 15
type input "e"
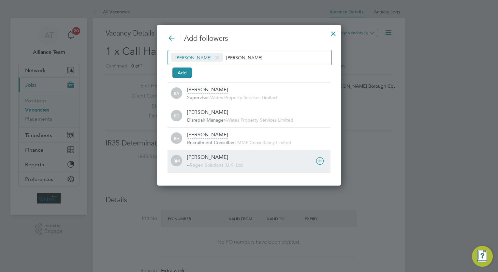
type input "billy"
click at [223, 160] on div "Billy Mcnamara - - Regen Solutions (U.K) Ltd" at bounding box center [258, 161] width 143 height 14
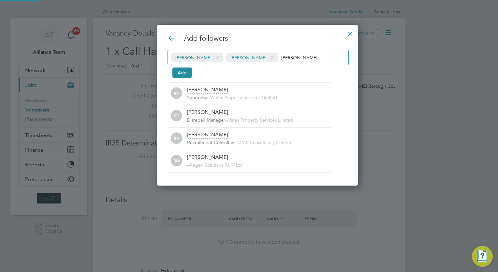
click at [282, 54] on input "billy" at bounding box center [301, 57] width 41 height 8
type input "b"
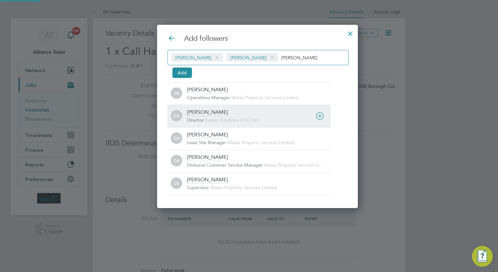
type input "darren"
click at [234, 112] on div "Darren Hartman Director - Regen Solutions (U.K) Ltd" at bounding box center [258, 116] width 143 height 14
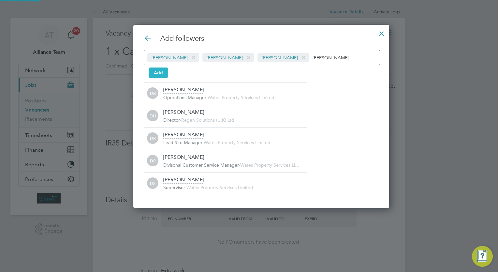
click at [158, 72] on button "Add" at bounding box center [159, 72] width 20 height 10
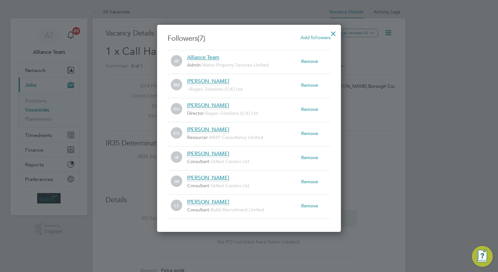
click at [330, 33] on div at bounding box center [333, 32] width 12 height 12
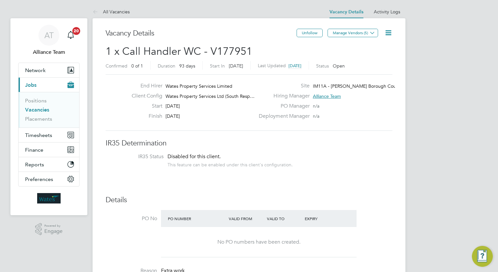
click at [158, 50] on span "1 x Call Handler WC - V177951" at bounding box center [179, 51] width 147 height 13
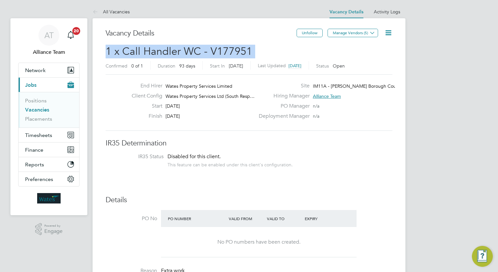
copy h2 "1 x Call Handler WC - V177951 Confirmed"
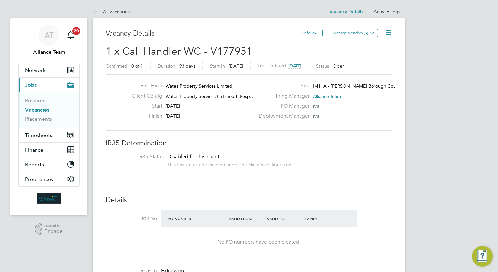
click at [256, 200] on h3 "Details" at bounding box center [249, 199] width 287 height 9
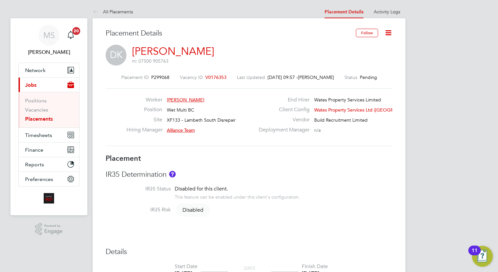
click at [386, 32] on icon at bounding box center [388, 33] width 8 height 8
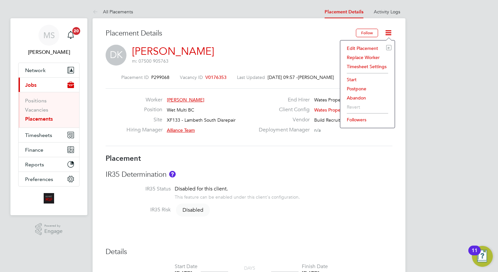
click at [363, 47] on li "Edit Placement e" at bounding box center [367, 48] width 48 height 9
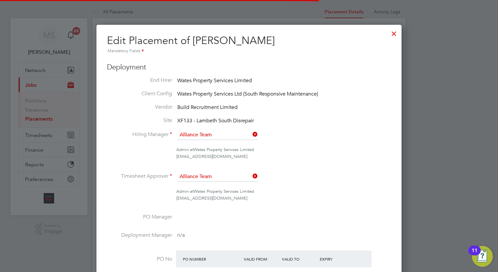
scroll to position [3, 3]
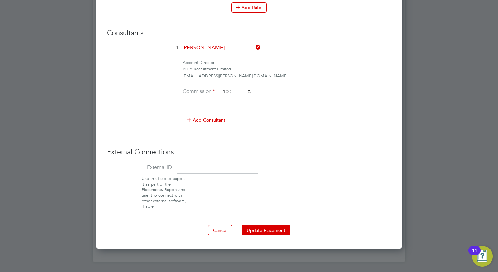
click at [218, 165] on input at bounding box center [217, 168] width 80 height 12
paste input "08072"
type input "08072"
click at [259, 225] on button "Update Placement" at bounding box center [265, 230] width 49 height 10
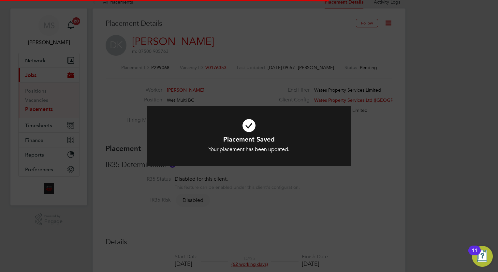
click at [474, 110] on div "Placement Saved Your placement has been updated. Cancel Okay" at bounding box center [249, 136] width 498 height 272
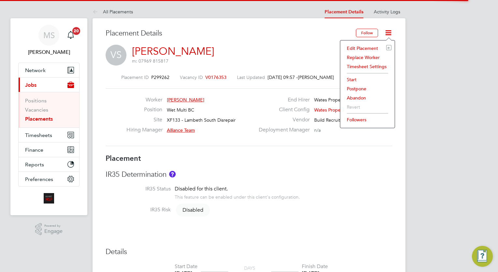
click at [365, 48] on li "Edit Placement e" at bounding box center [367, 48] width 48 height 9
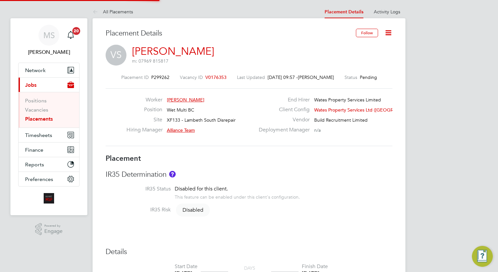
type input "Alliance Team"
type input "[DATE]"
type input "28 Oct 2025"
type input "08:00"
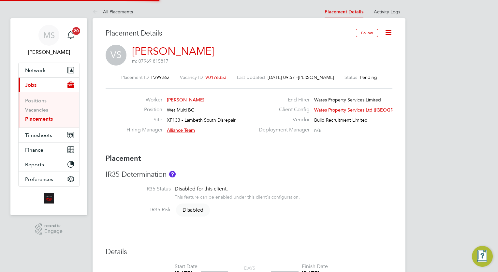
type input "17:00"
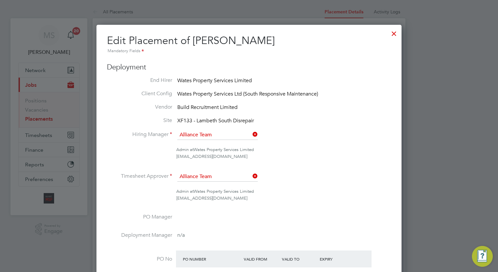
click at [326, 171] on ul "End Hirer Wates Property Services Limited Client Config Wates Property Services…" at bounding box center [249, 198] width 284 height 243
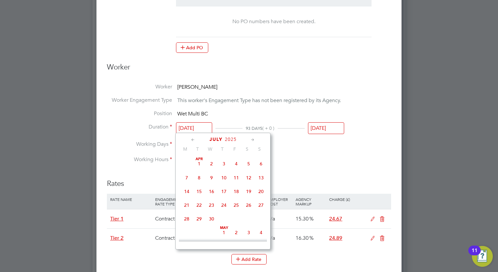
click at [195, 130] on input "28 Jul 2025" at bounding box center [194, 128] width 36 height 12
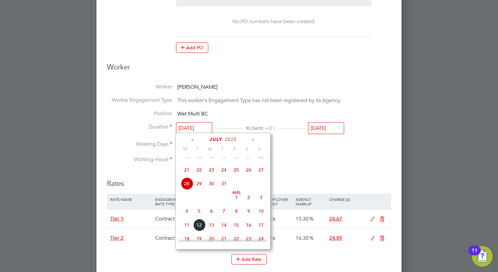
click at [187, 217] on span "4" at bounding box center [186, 211] width 12 height 12
type input "04 Aug 2025"
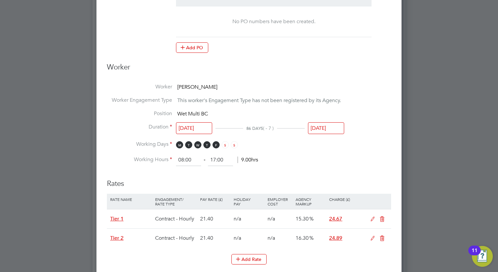
click at [315, 124] on input "28 Oct 2025" at bounding box center [326, 128] width 36 height 12
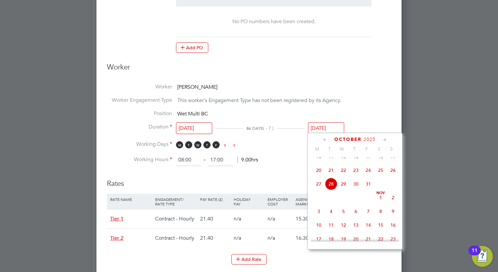
click at [333, 217] on span "4" at bounding box center [331, 211] width 12 height 12
type input "04 Nov 2025"
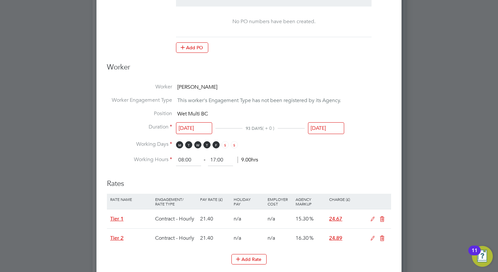
click at [373, 221] on icon at bounding box center [372, 218] width 8 height 5
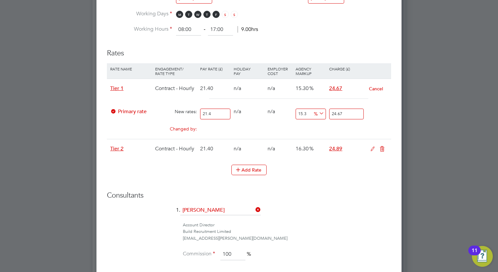
click at [382, 147] on icon at bounding box center [382, 148] width 8 height 5
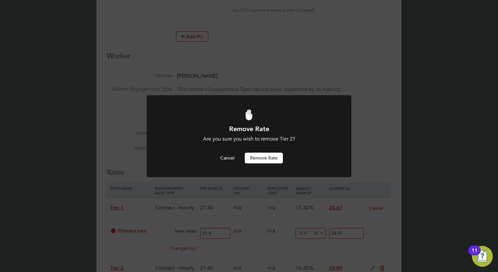
click at [265, 153] on button "Remove rate" at bounding box center [264, 157] width 38 height 10
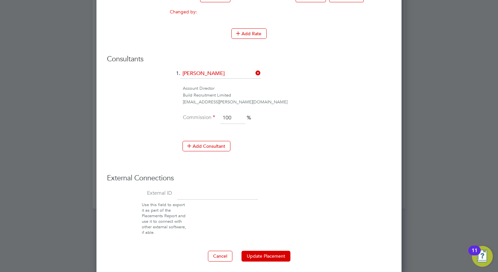
click at [225, 192] on input at bounding box center [217, 194] width 80 height 12
paste input "08070"
type input "08070"
click at [263, 250] on button "Update Placement" at bounding box center [265, 255] width 49 height 10
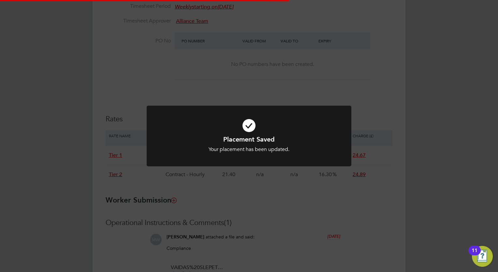
click at [461, 162] on div "Placement Saved Your placement has been updated. Cancel Okay" at bounding box center [249, 136] width 498 height 272
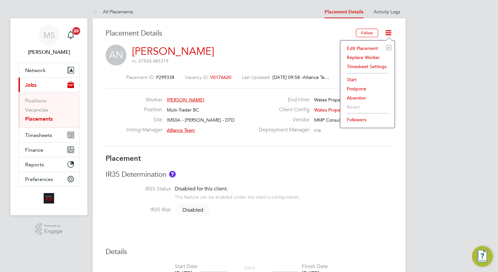
click at [356, 49] on li "Edit Placement e" at bounding box center [367, 48] width 48 height 9
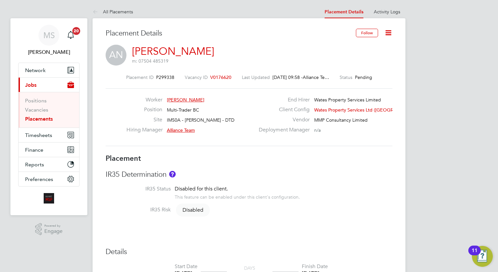
type input "Alliance Team"
type input "[DATE]"
type input "08:00"
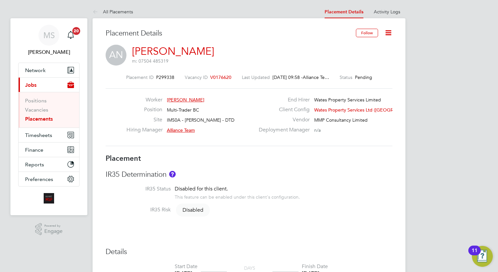
type input "17:00"
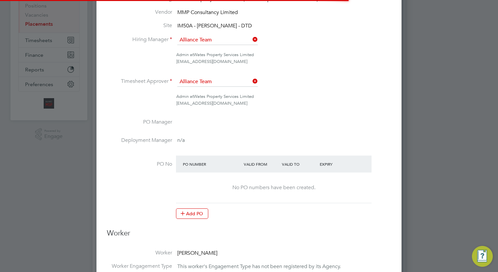
scroll to position [714, 305]
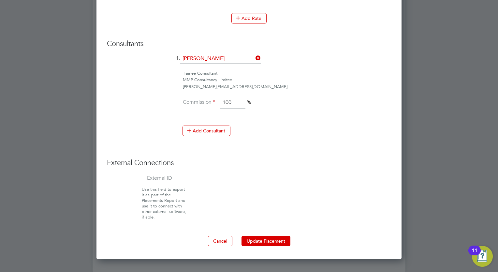
click at [211, 173] on input at bounding box center [217, 179] width 80 height 12
paste input "8087"
type input "8087"
click at [269, 236] on button "Update Placement" at bounding box center [265, 240] width 49 height 10
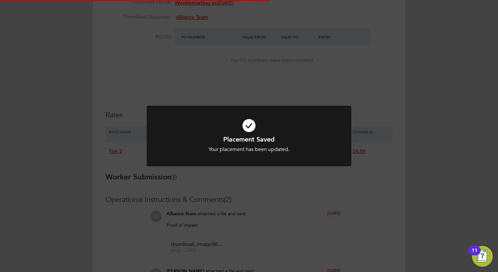
click at [440, 94] on div "Placement Saved Your placement has been updated. Cancel Okay" at bounding box center [249, 136] width 498 height 272
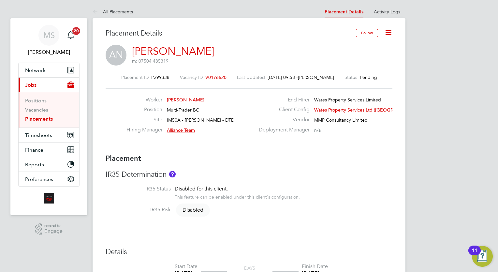
click at [388, 29] on icon at bounding box center [388, 33] width 8 height 8
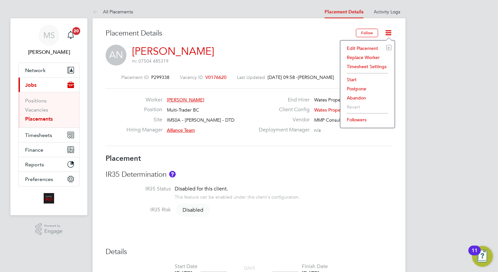
click at [352, 80] on li "Start" at bounding box center [367, 79] width 48 height 9
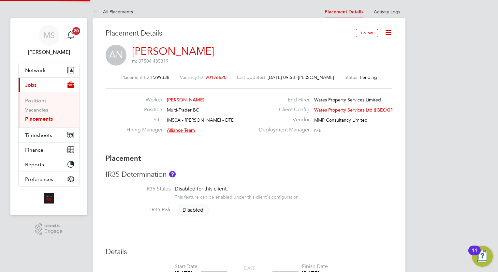
type input "8087"
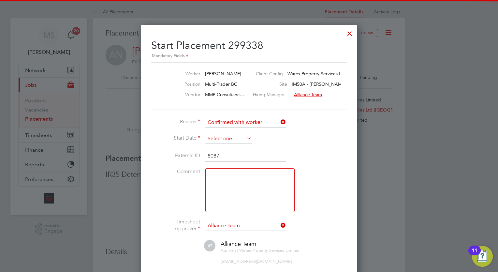
click at [230, 141] on input at bounding box center [228, 139] width 46 height 10
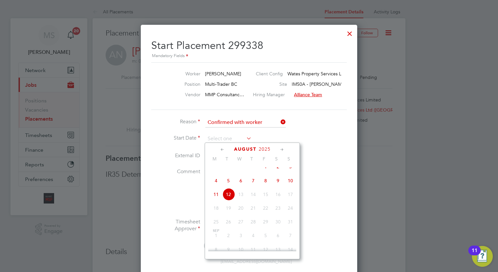
click at [216, 199] on span "11" at bounding box center [216, 194] width 12 height 12
type input "[DATE]"
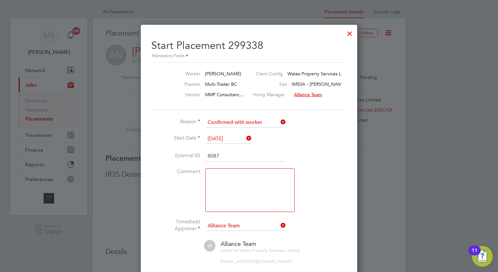
click at [328, 190] on li "Comment" at bounding box center [248, 193] width 195 height 50
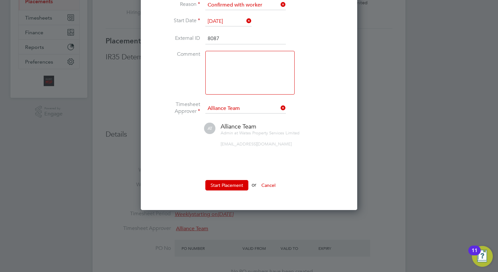
click at [238, 189] on li "Start Placement or Cancel" at bounding box center [248, 188] width 195 height 17
click at [237, 187] on button "Start Placement" at bounding box center [226, 185] width 43 height 10
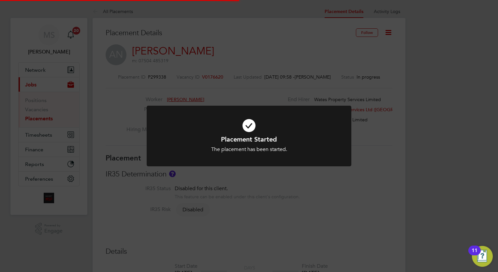
click at [438, 113] on div "Placement Started The placement has been started. Cancel Okay" at bounding box center [249, 136] width 498 height 272
